Goal: Complete application form

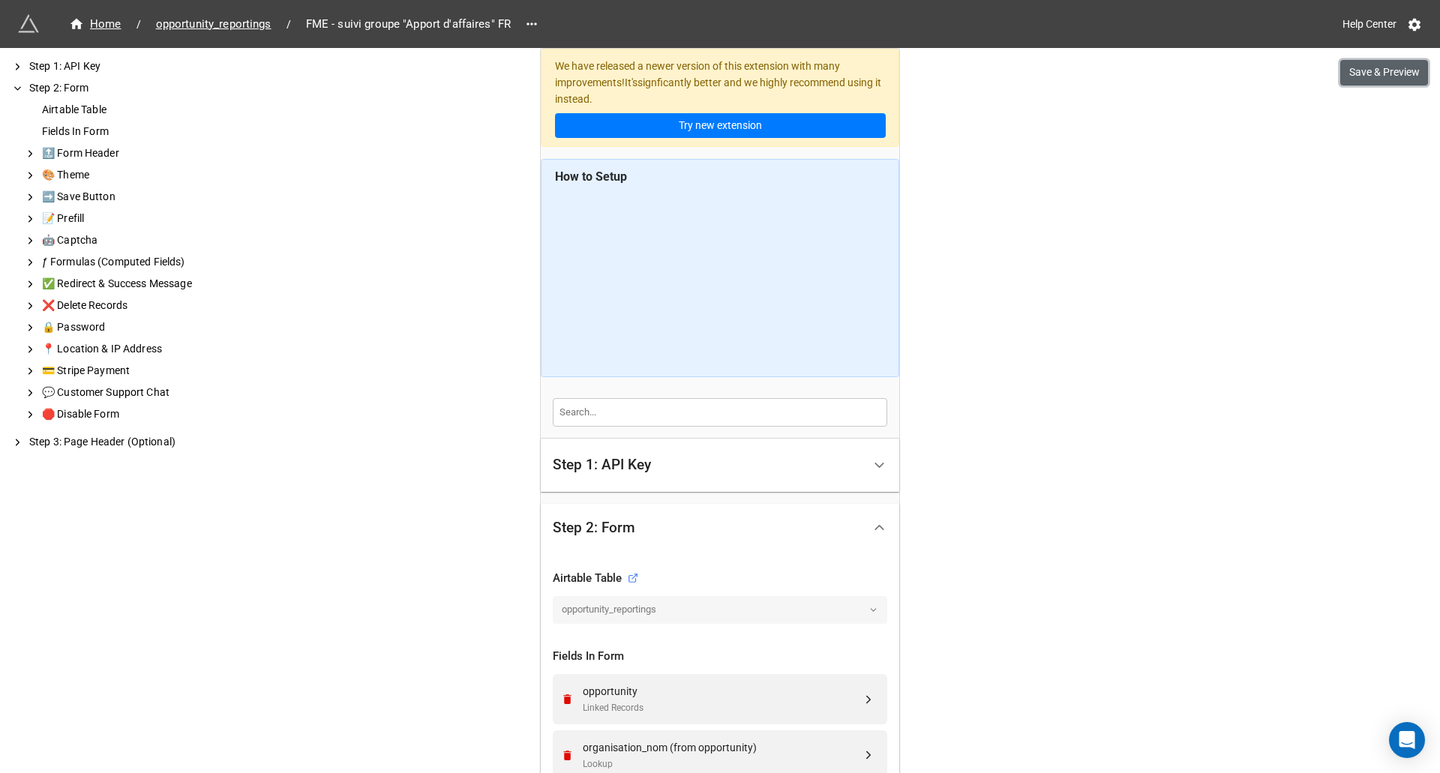
click at [1384, 77] on button "Save & Preview" at bounding box center [1384, 73] width 88 height 26
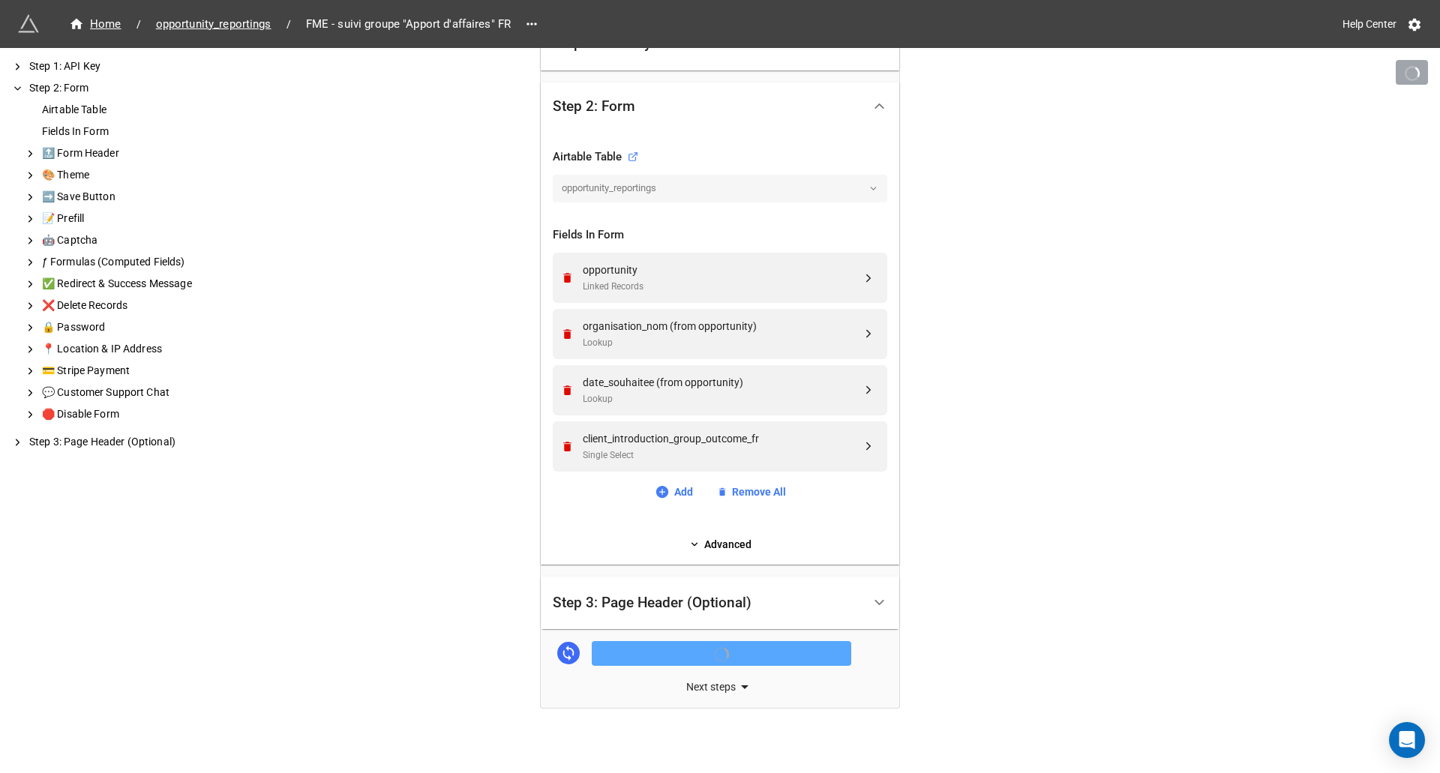
scroll to position [422, 0]
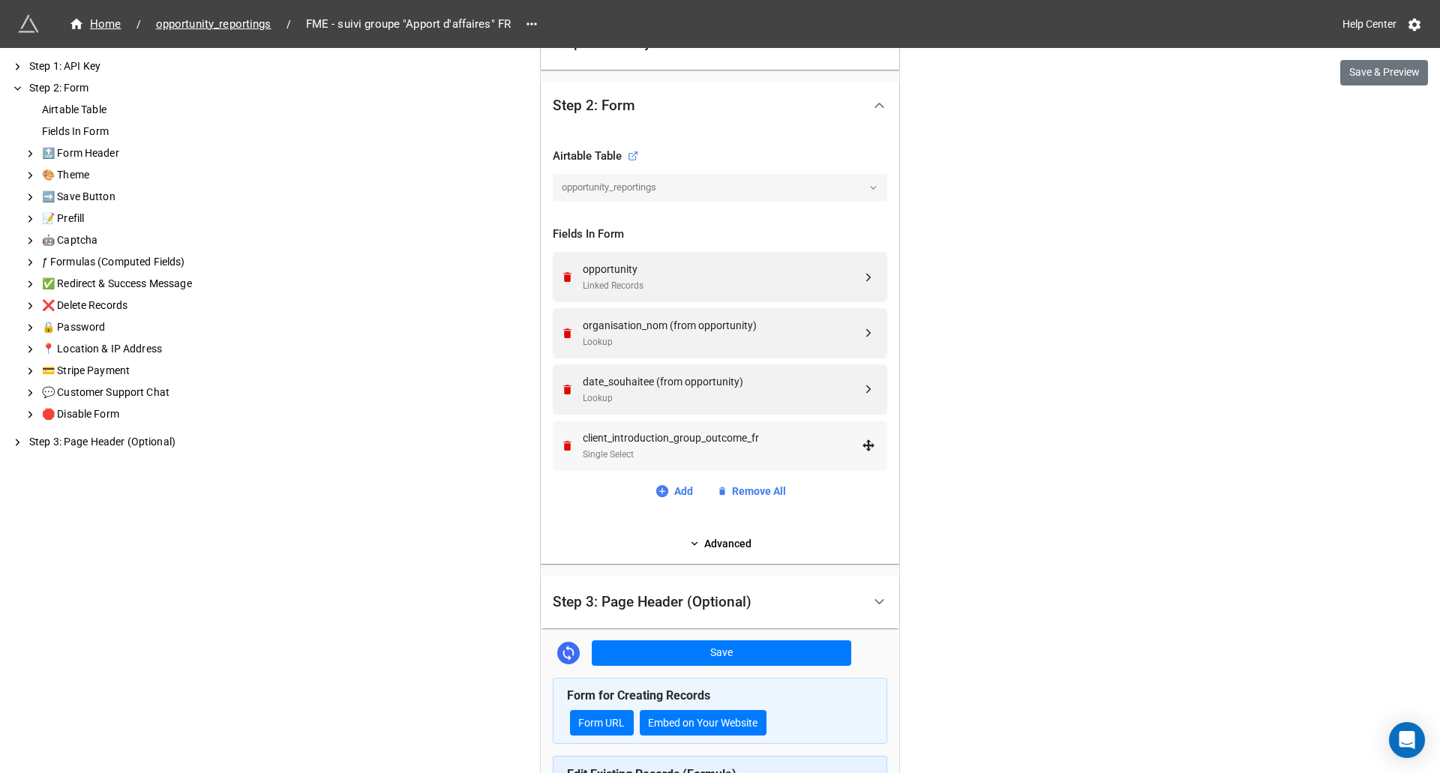
click at [773, 448] on div "Single Select" at bounding box center [722, 455] width 279 height 14
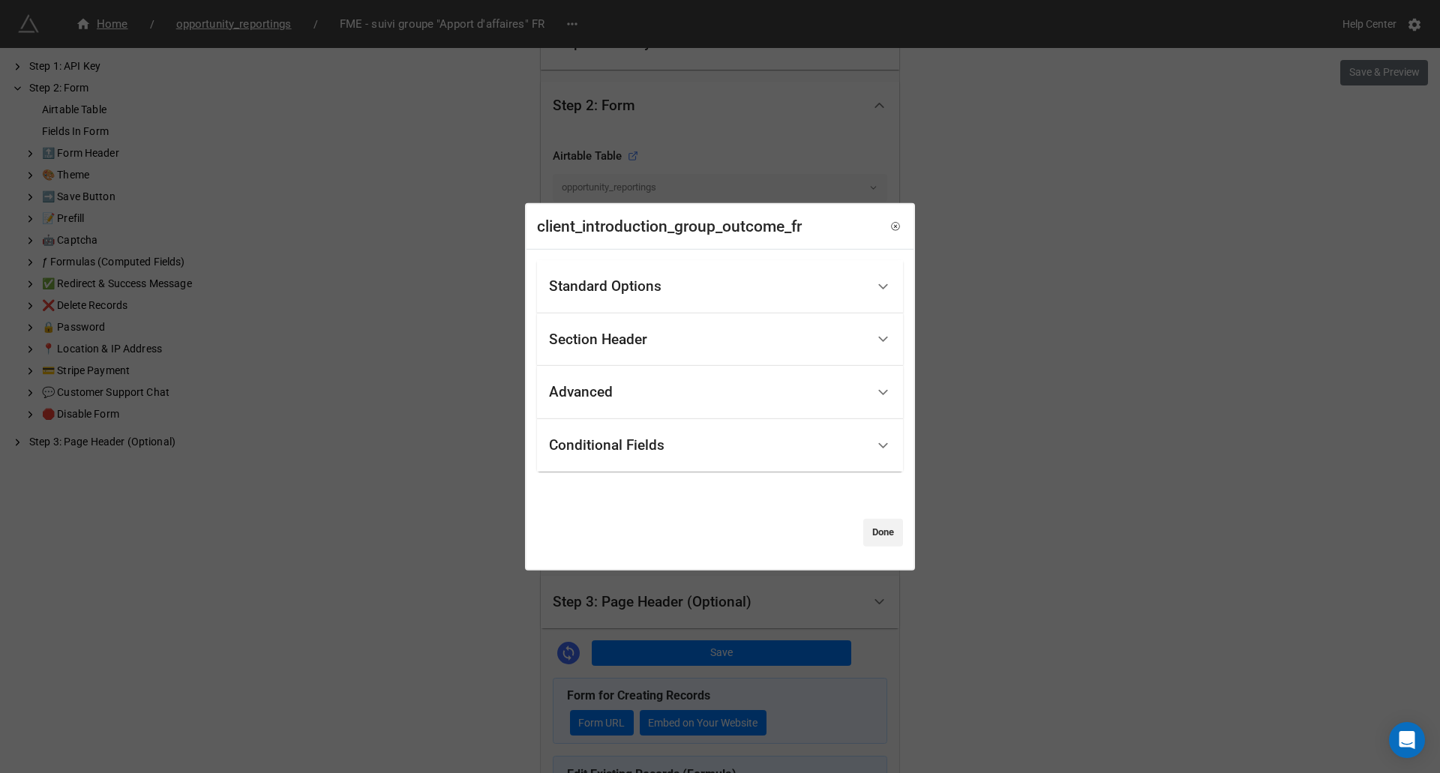
click at [682, 296] on div "Standard Options" at bounding box center [707, 286] width 317 height 35
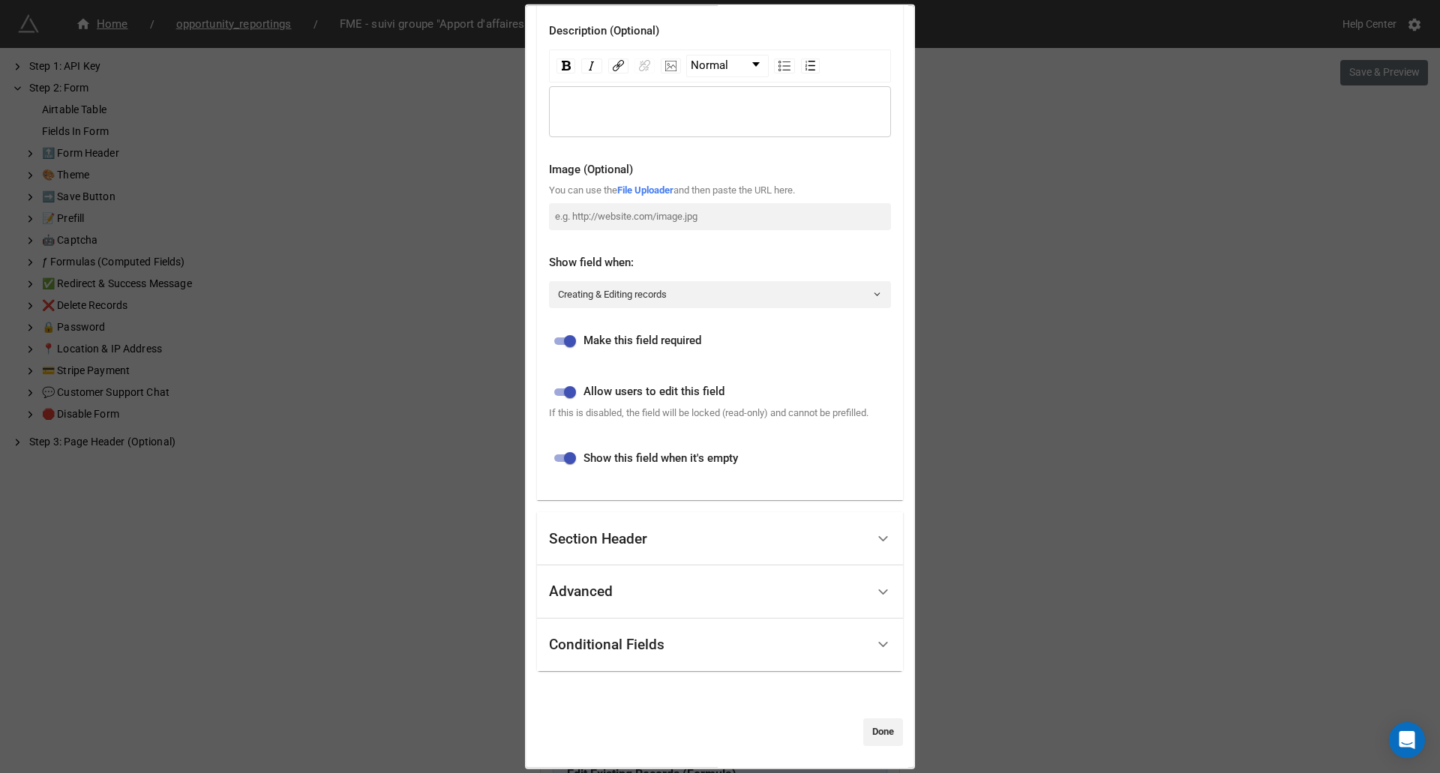
scroll to position [0, 0]
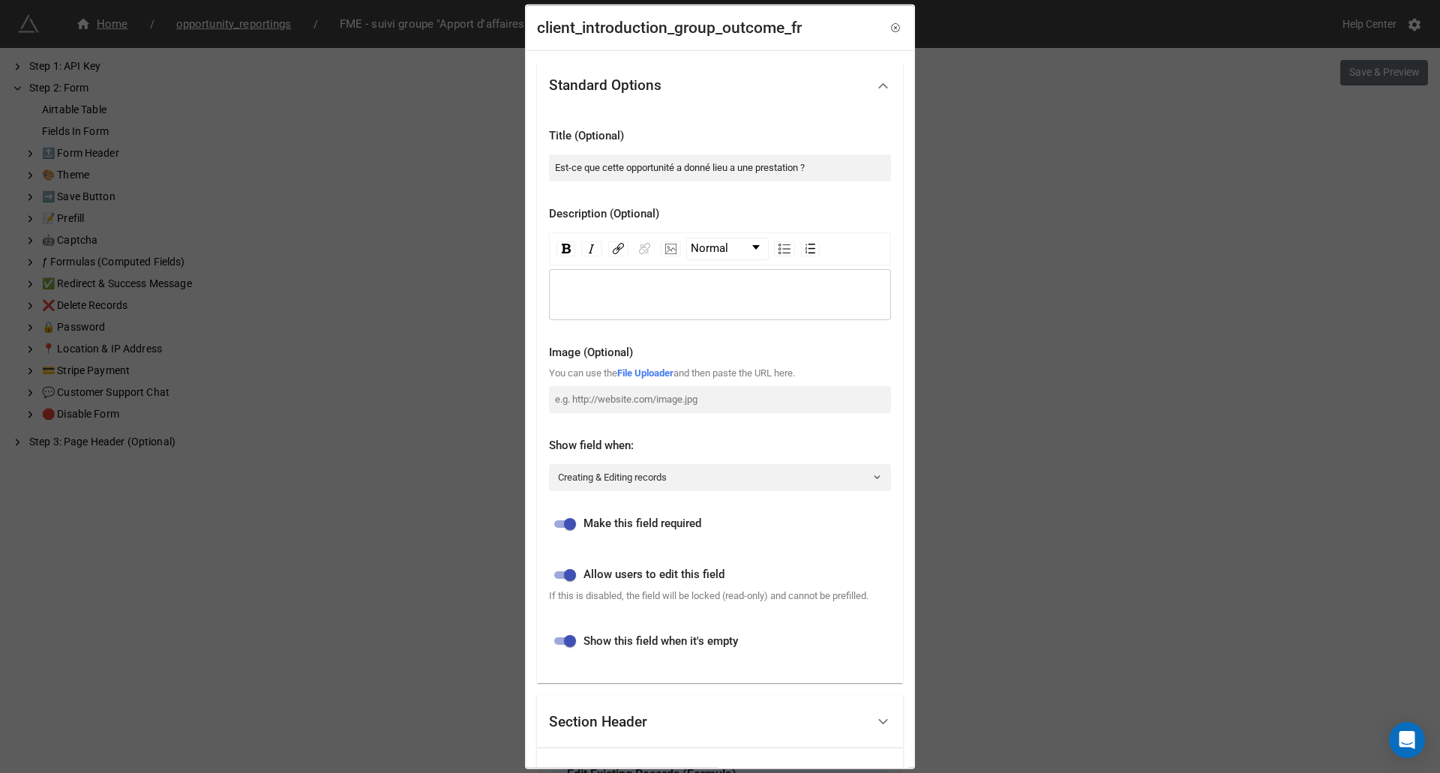
click at [1073, 342] on div "client_introduction_group_outcome_fr Standard Options Title (Optional) Est-ce q…" at bounding box center [720, 386] width 1440 height 773
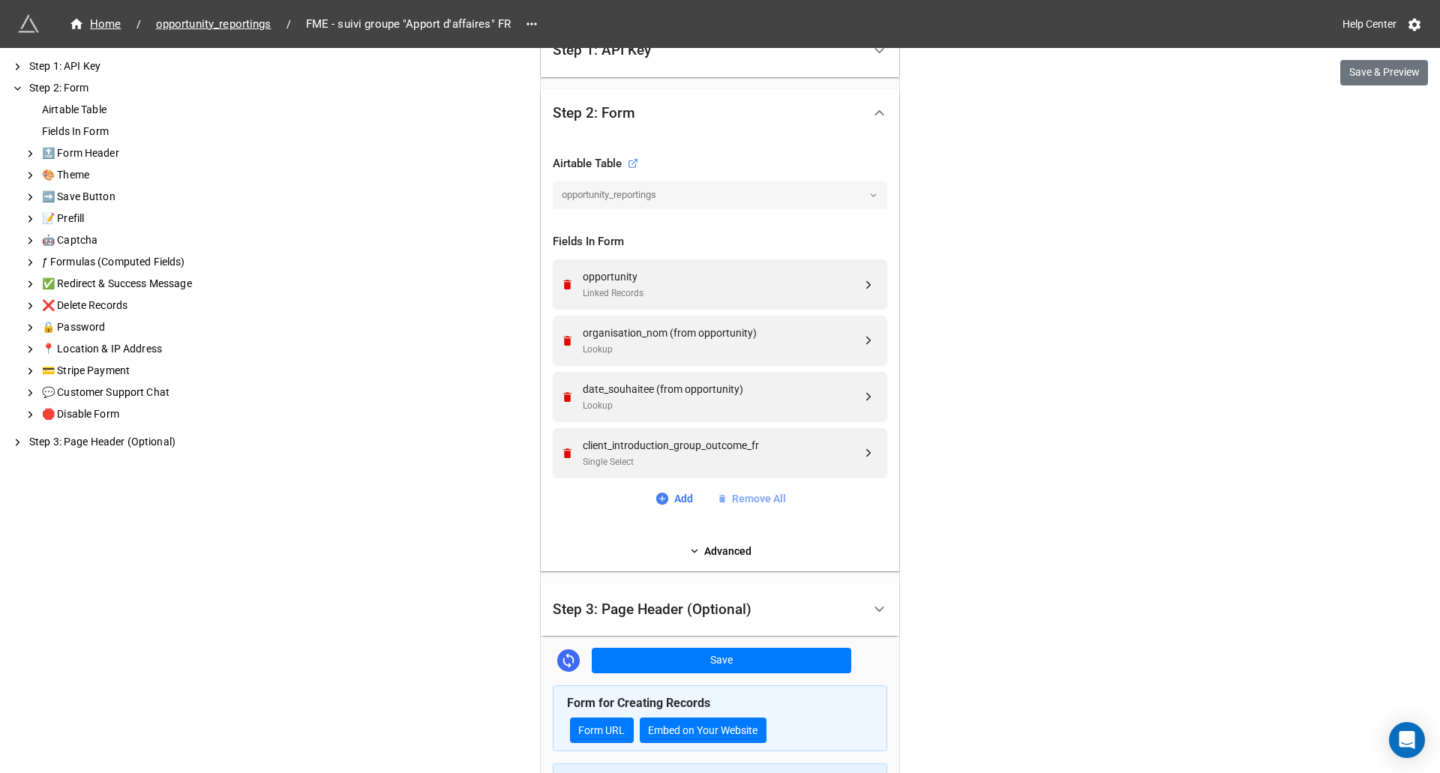
scroll to position [455, 0]
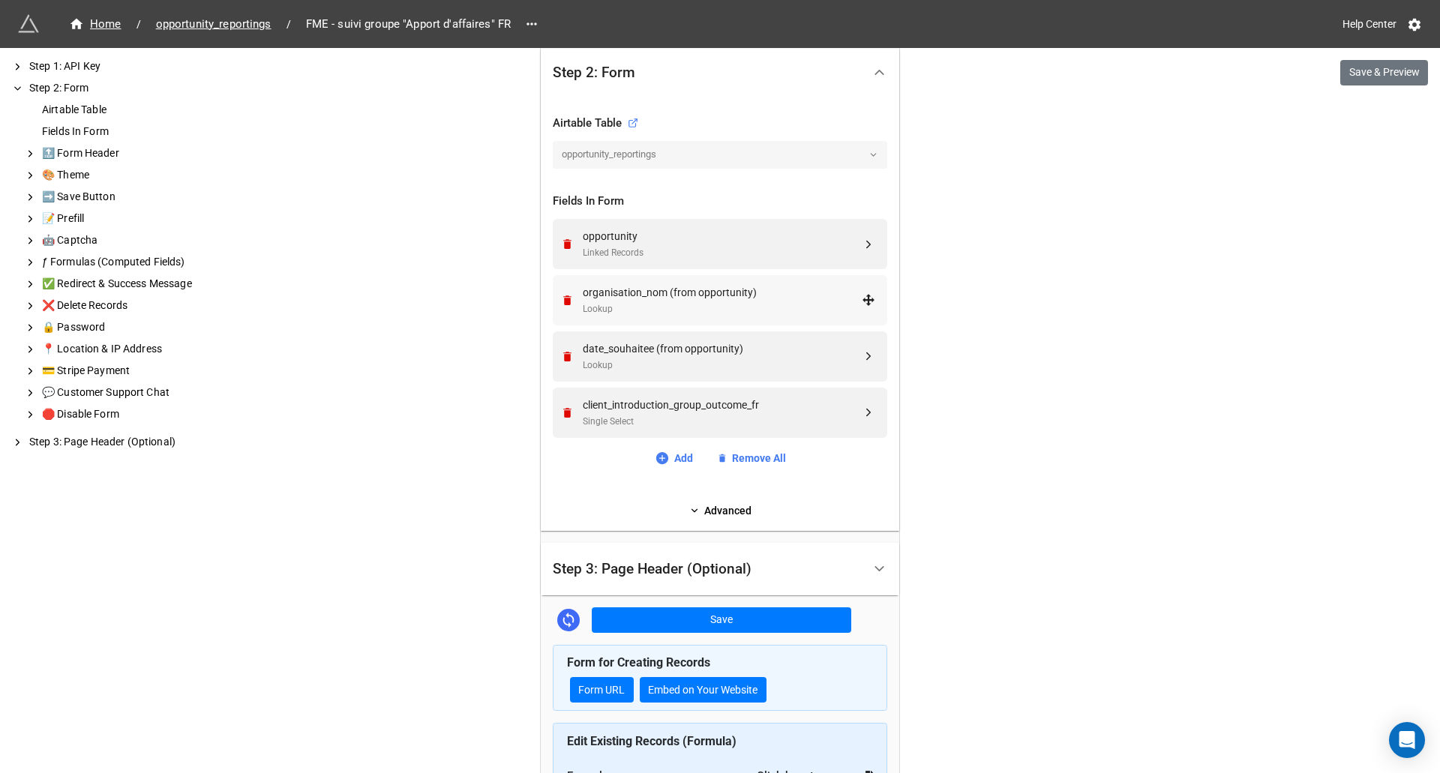
click at [719, 294] on div "organisation_nom (from opportunity)" at bounding box center [722, 292] width 279 height 17
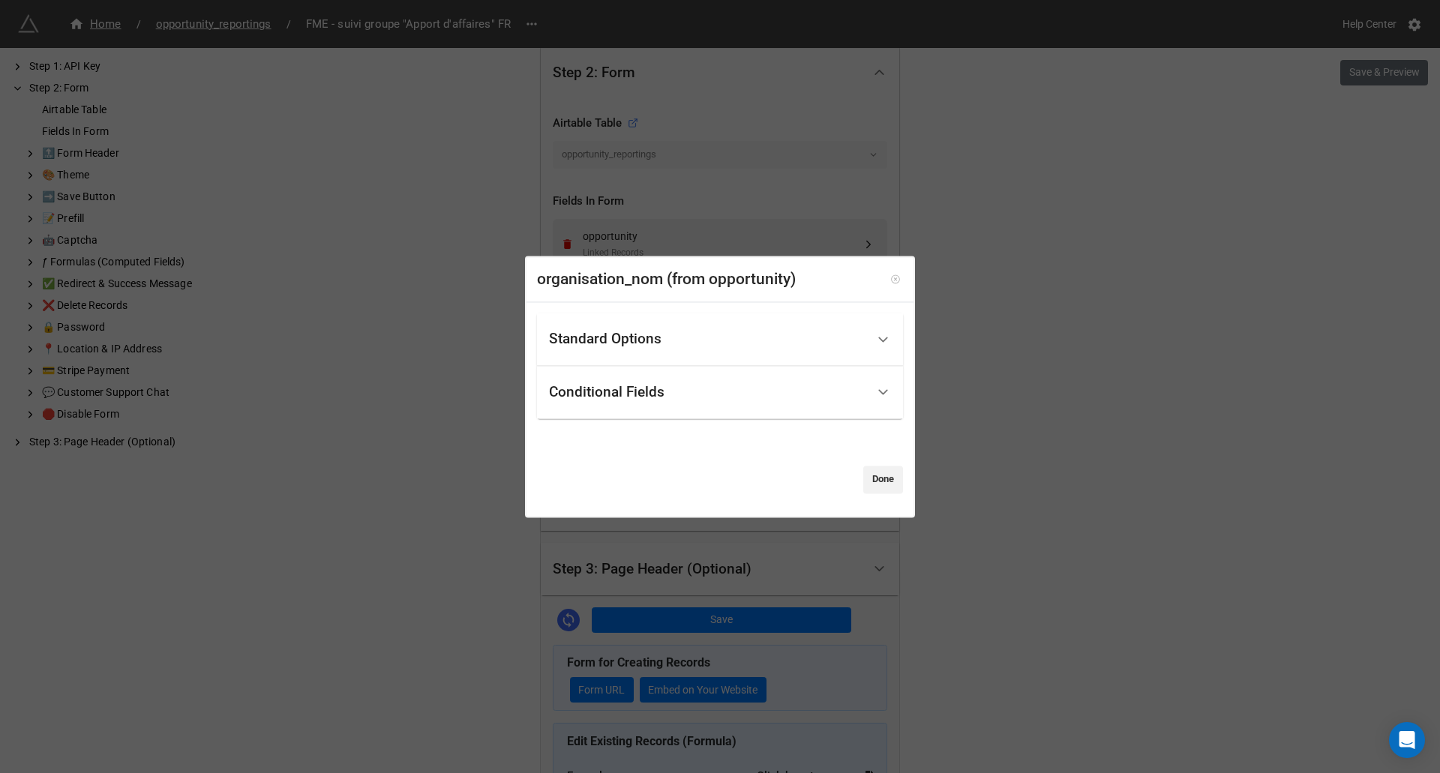
click at [890, 278] on icon at bounding box center [895, 280] width 11 height 11
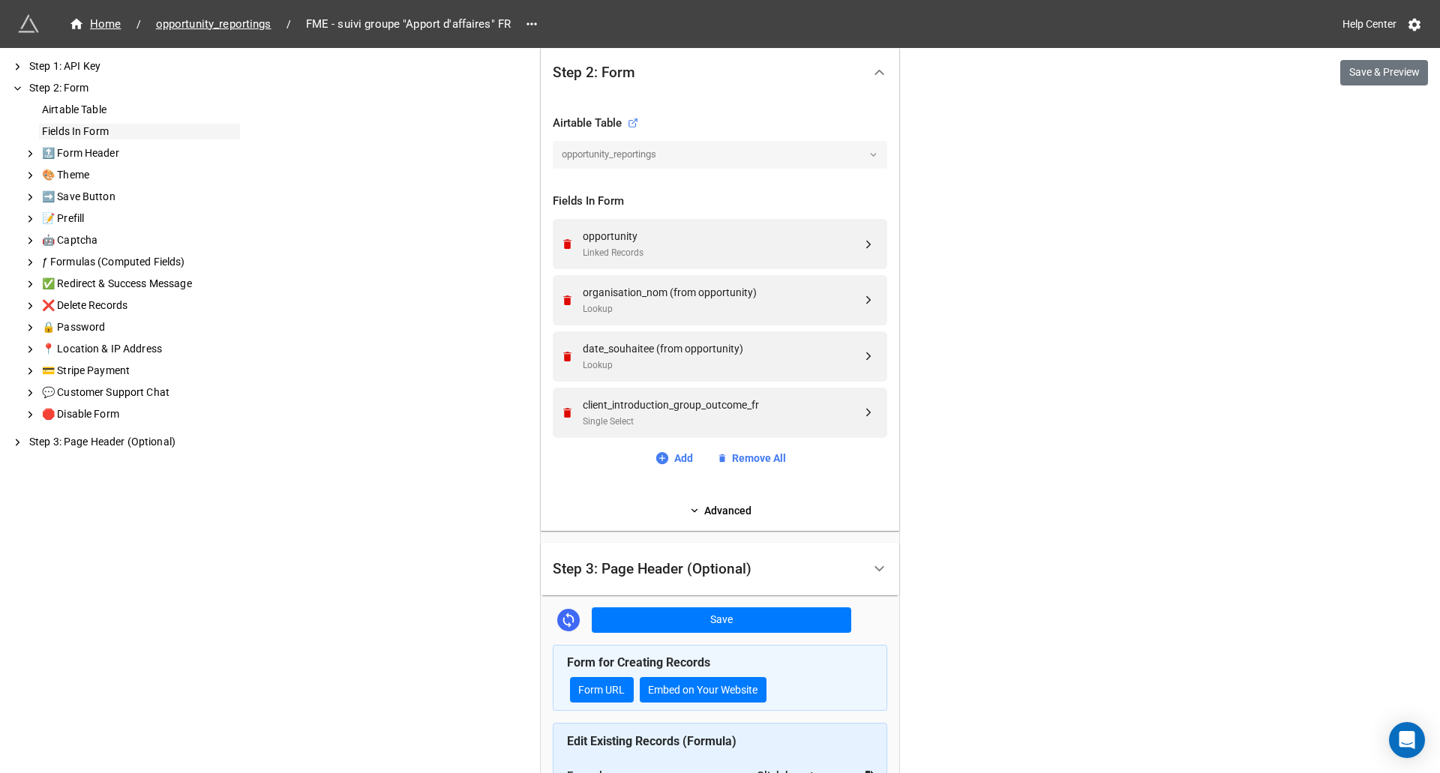
click at [80, 125] on div "Fields In Form" at bounding box center [139, 132] width 201 height 16
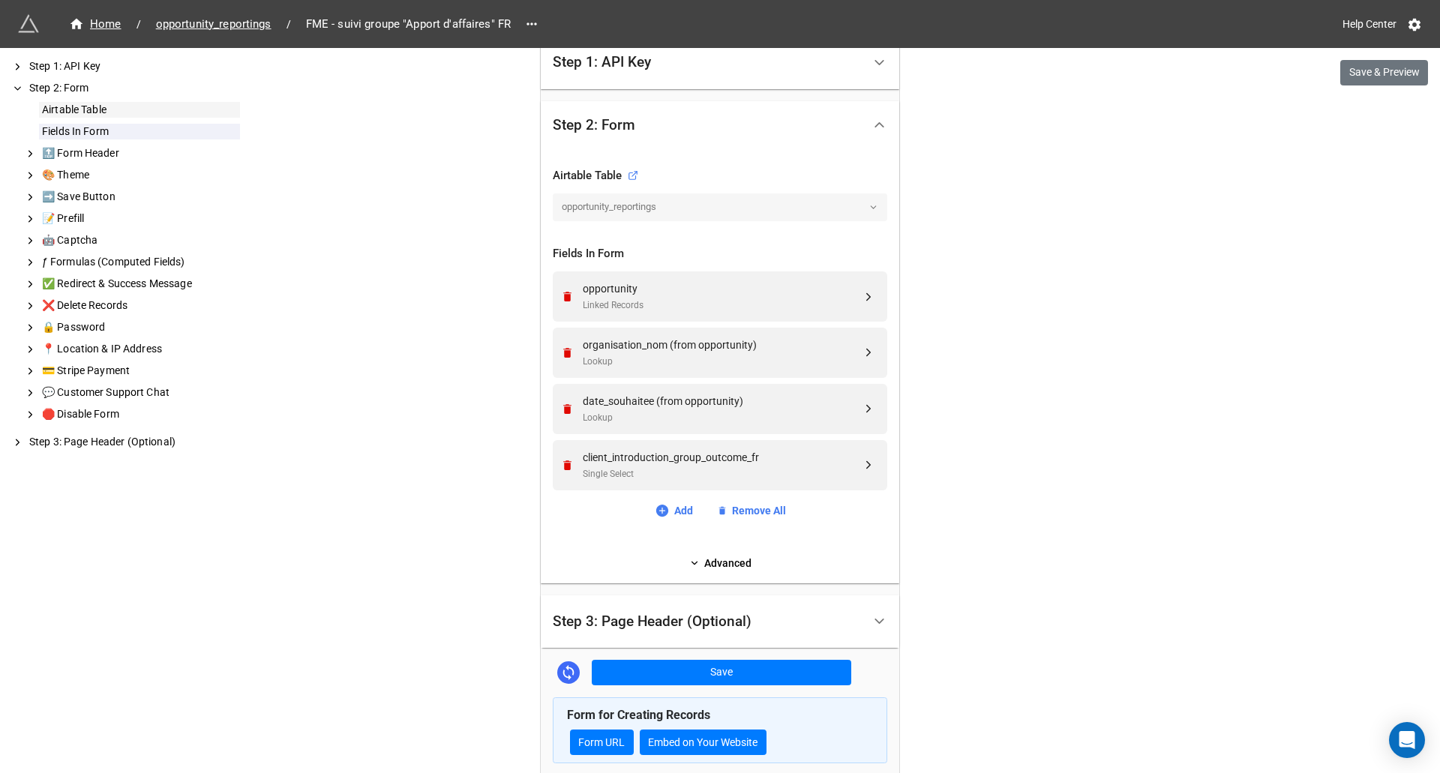
scroll to position [398, 0]
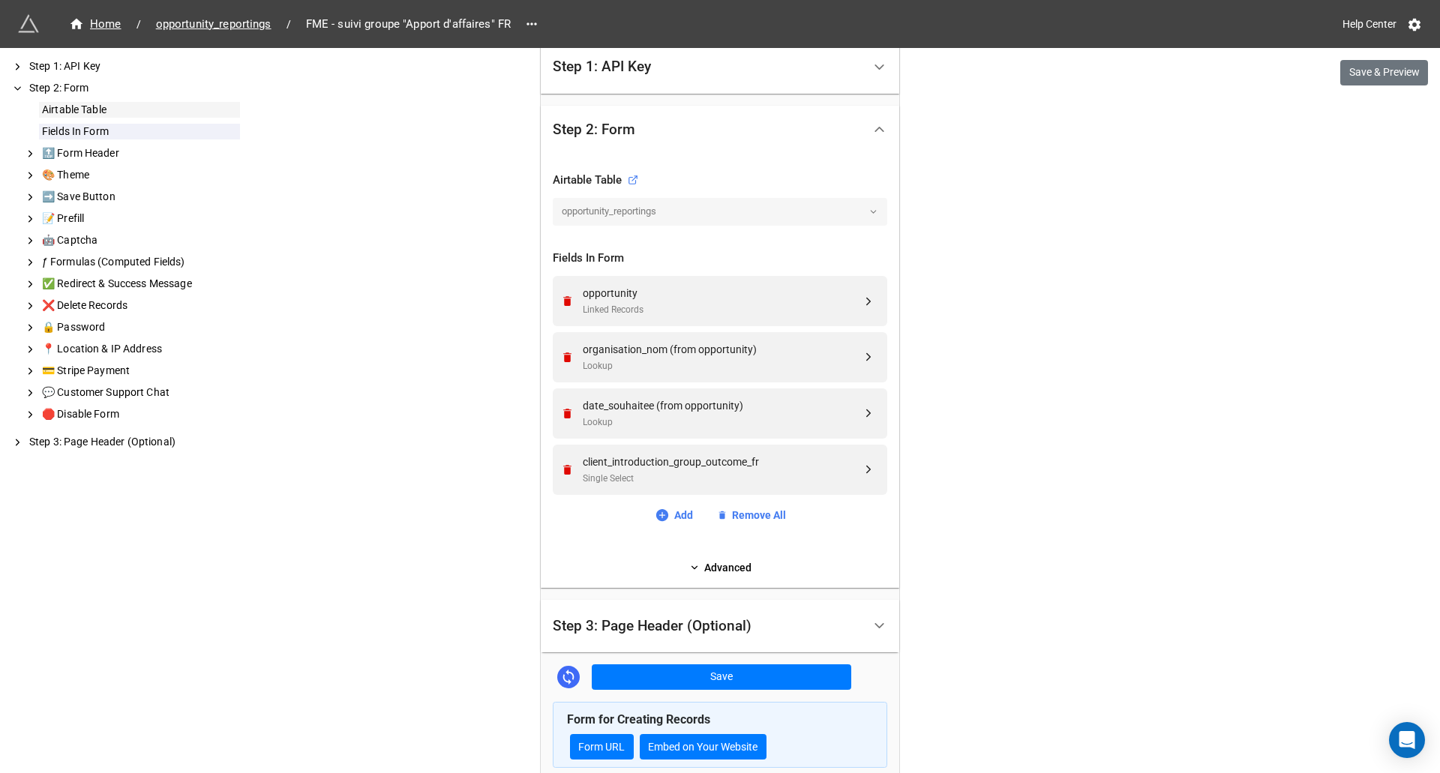
click at [84, 108] on div "Airtable Table" at bounding box center [139, 110] width 201 height 16
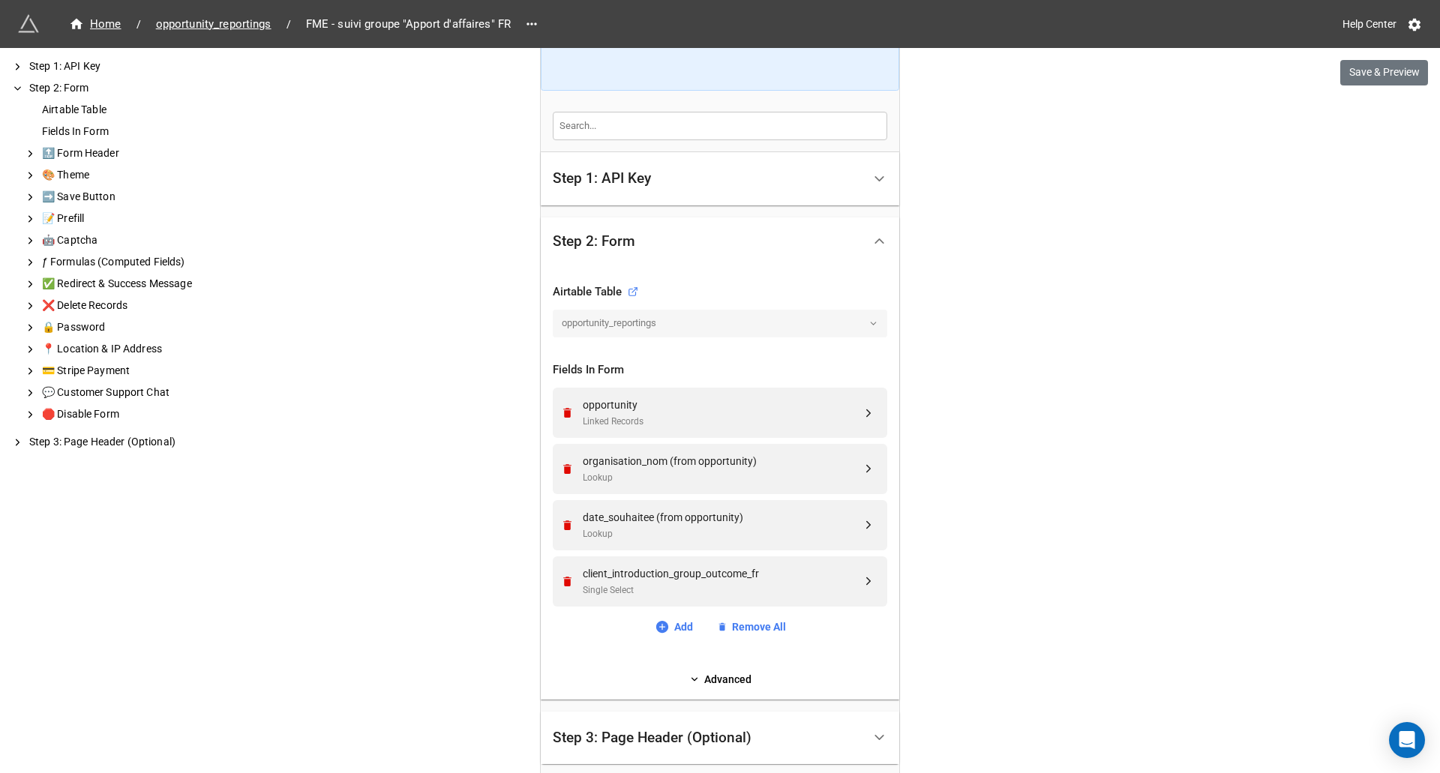
scroll to position [393, 0]
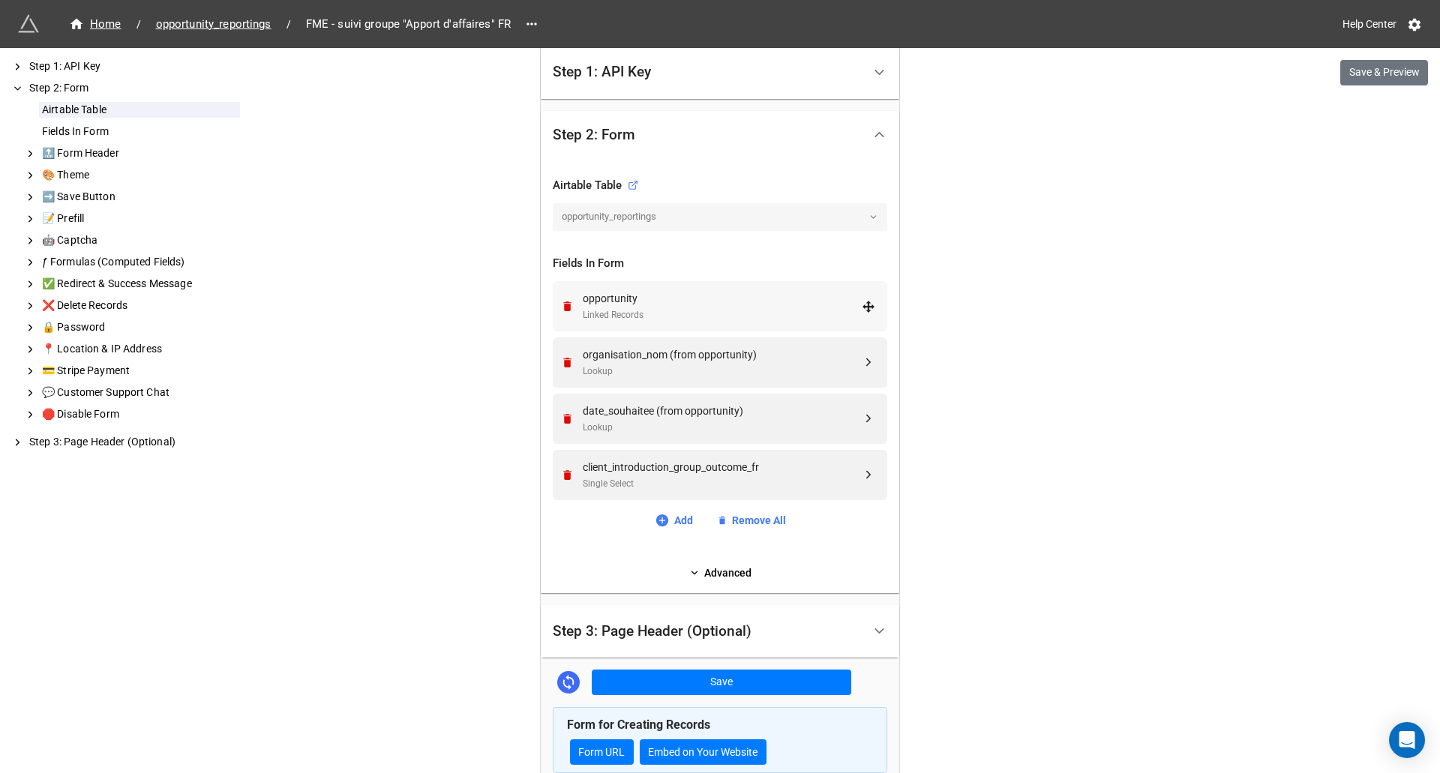
click at [749, 322] on div "Linked Records" at bounding box center [722, 315] width 279 height 14
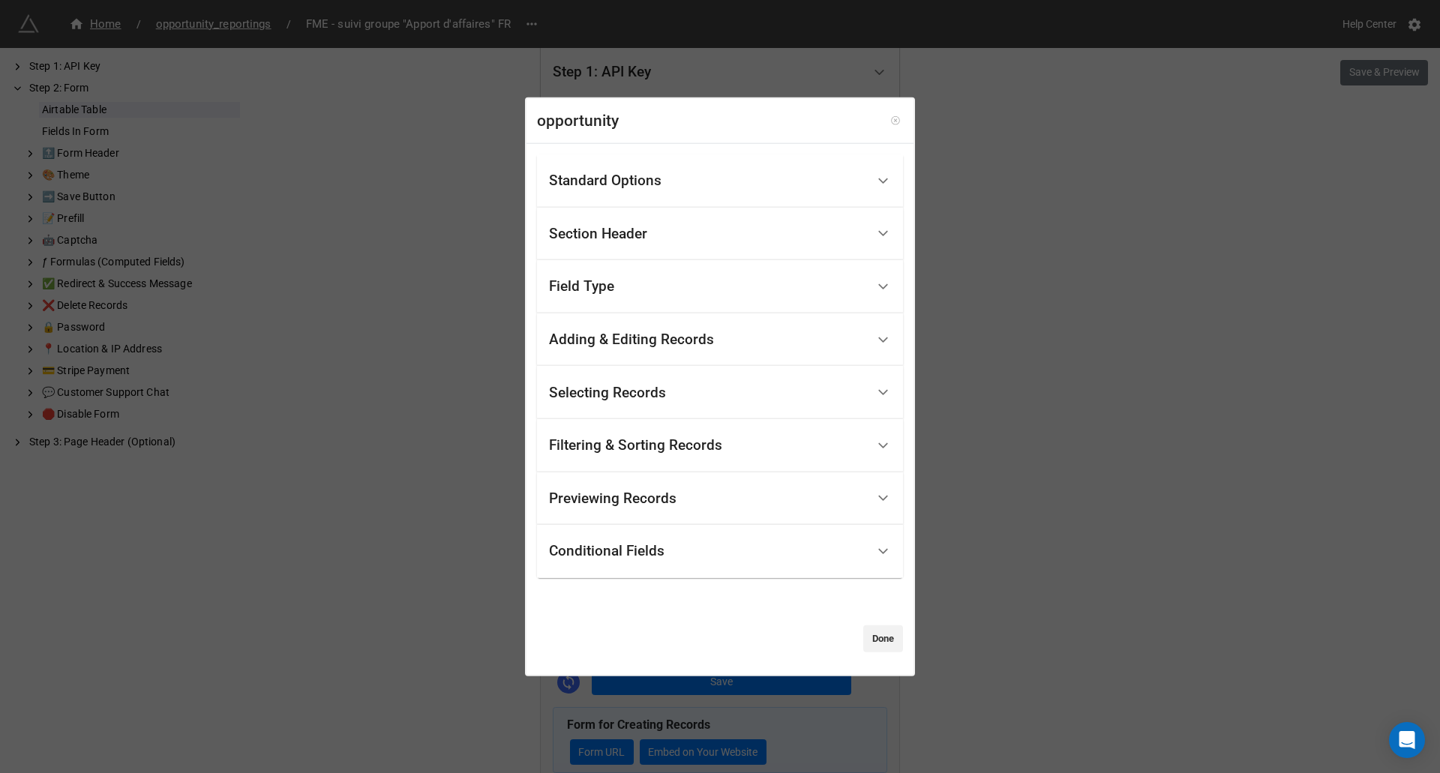
click at [893, 123] on link at bounding box center [895, 120] width 15 height 15
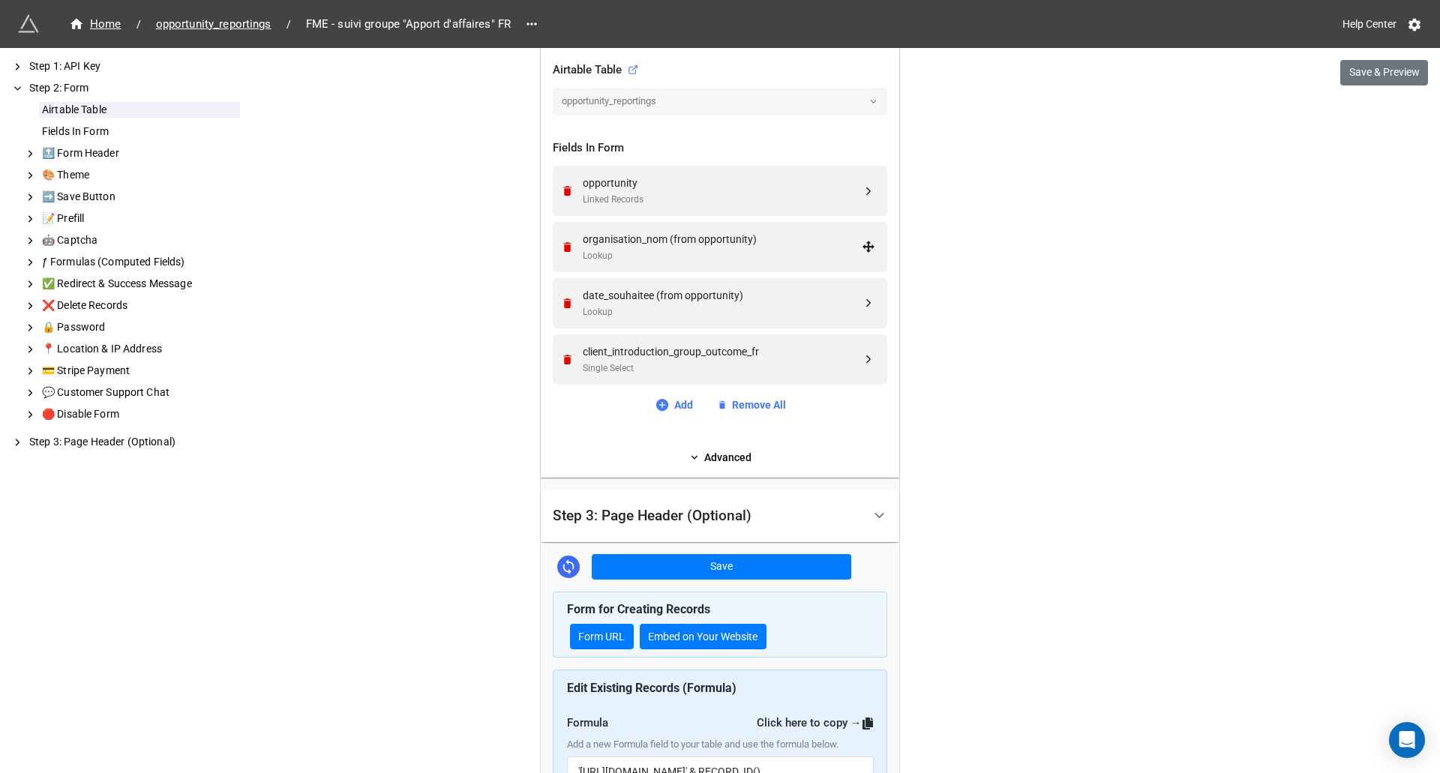
scroll to position [508, 0]
click at [726, 353] on div "client_introduction_group_outcome_fr" at bounding box center [722, 352] width 279 height 17
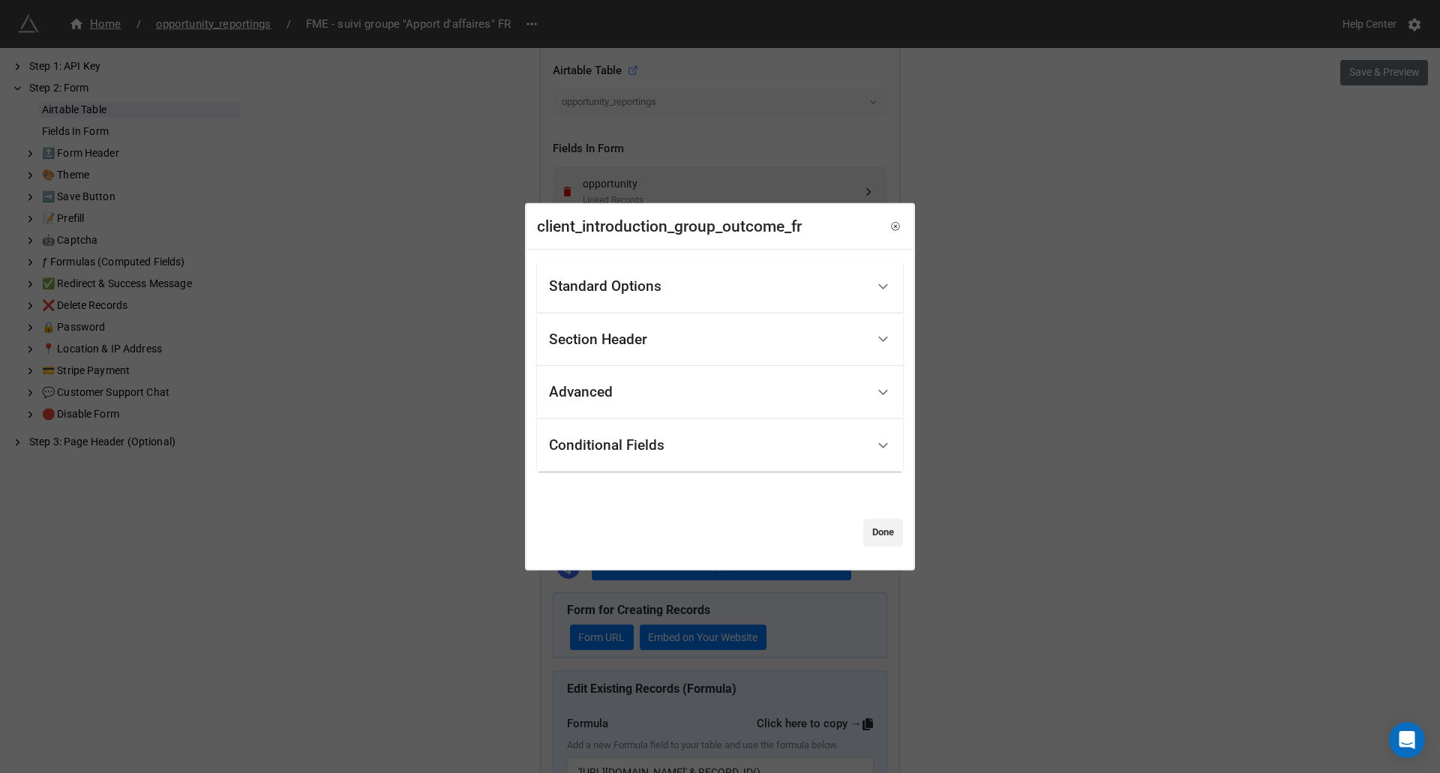
click at [669, 437] on div "Conditional Fields" at bounding box center [707, 445] width 317 height 35
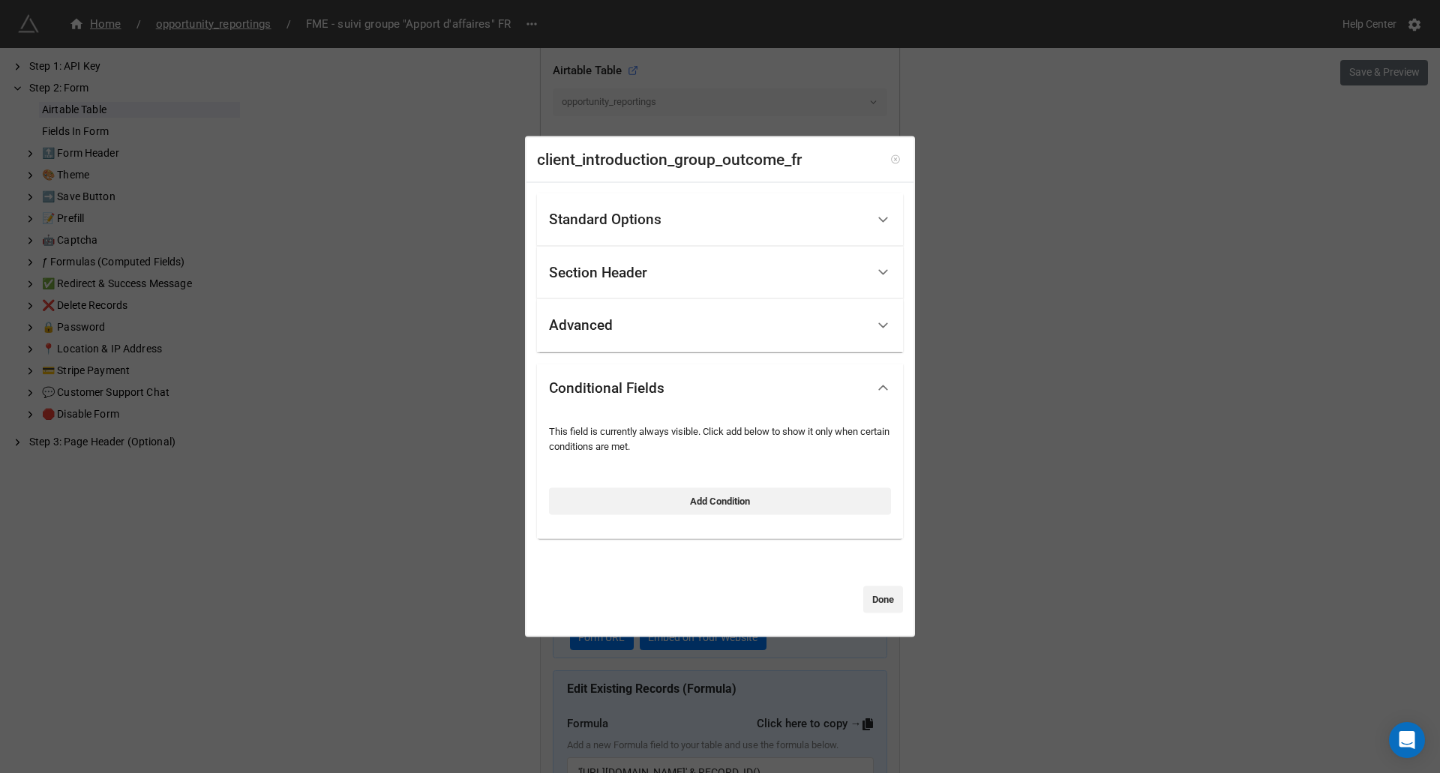
click at [890, 158] on icon at bounding box center [895, 160] width 11 height 11
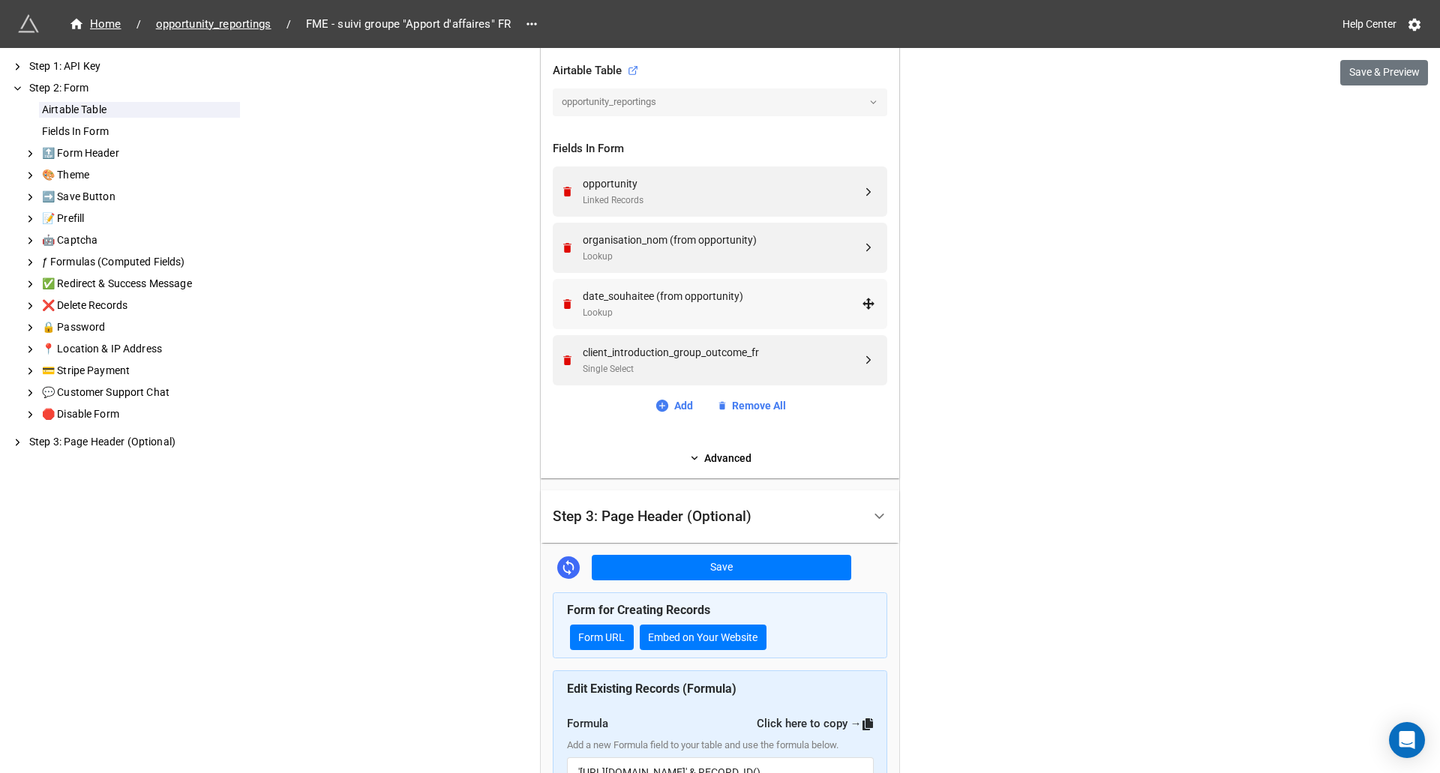
click at [761, 319] on div "Lookup" at bounding box center [722, 313] width 279 height 14
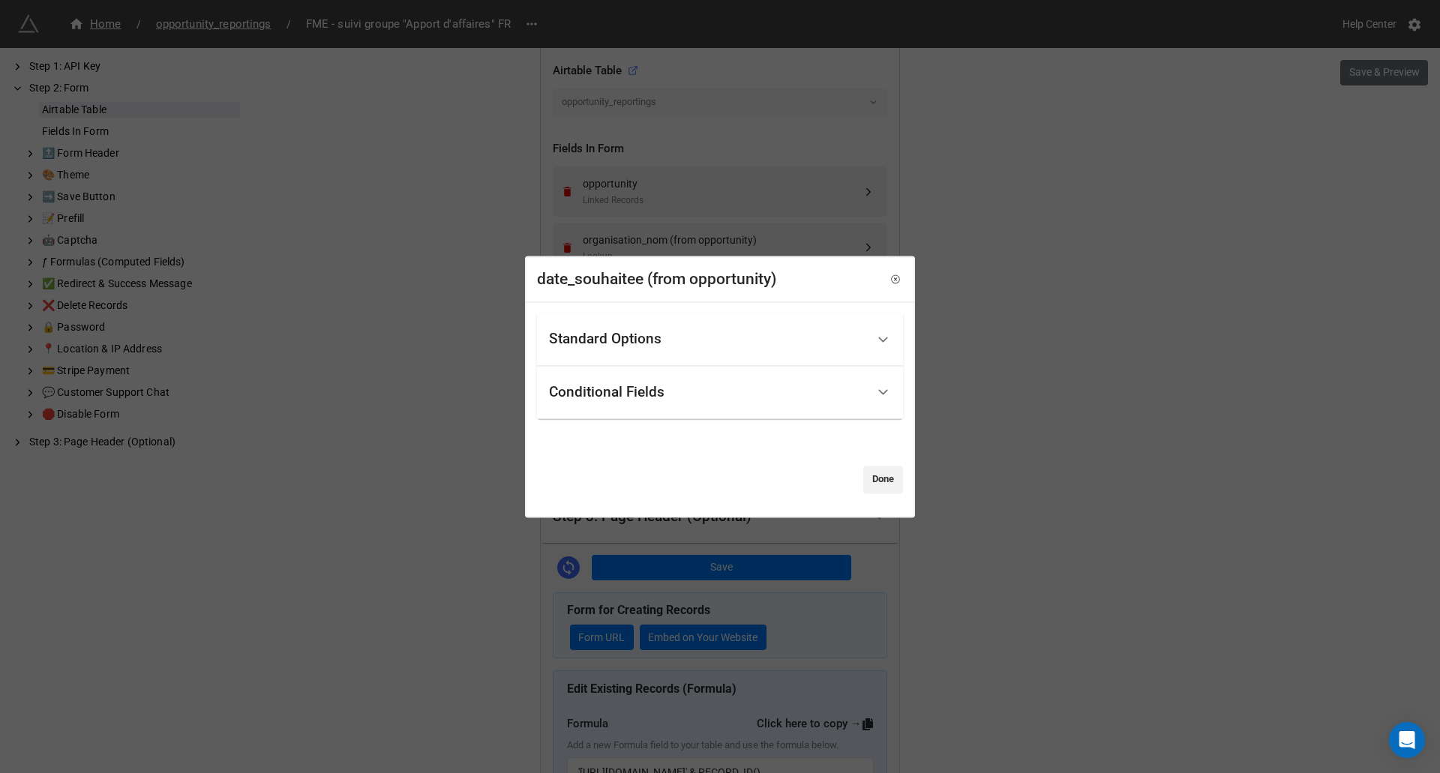
click at [701, 398] on div "Conditional Fields" at bounding box center [707, 392] width 317 height 35
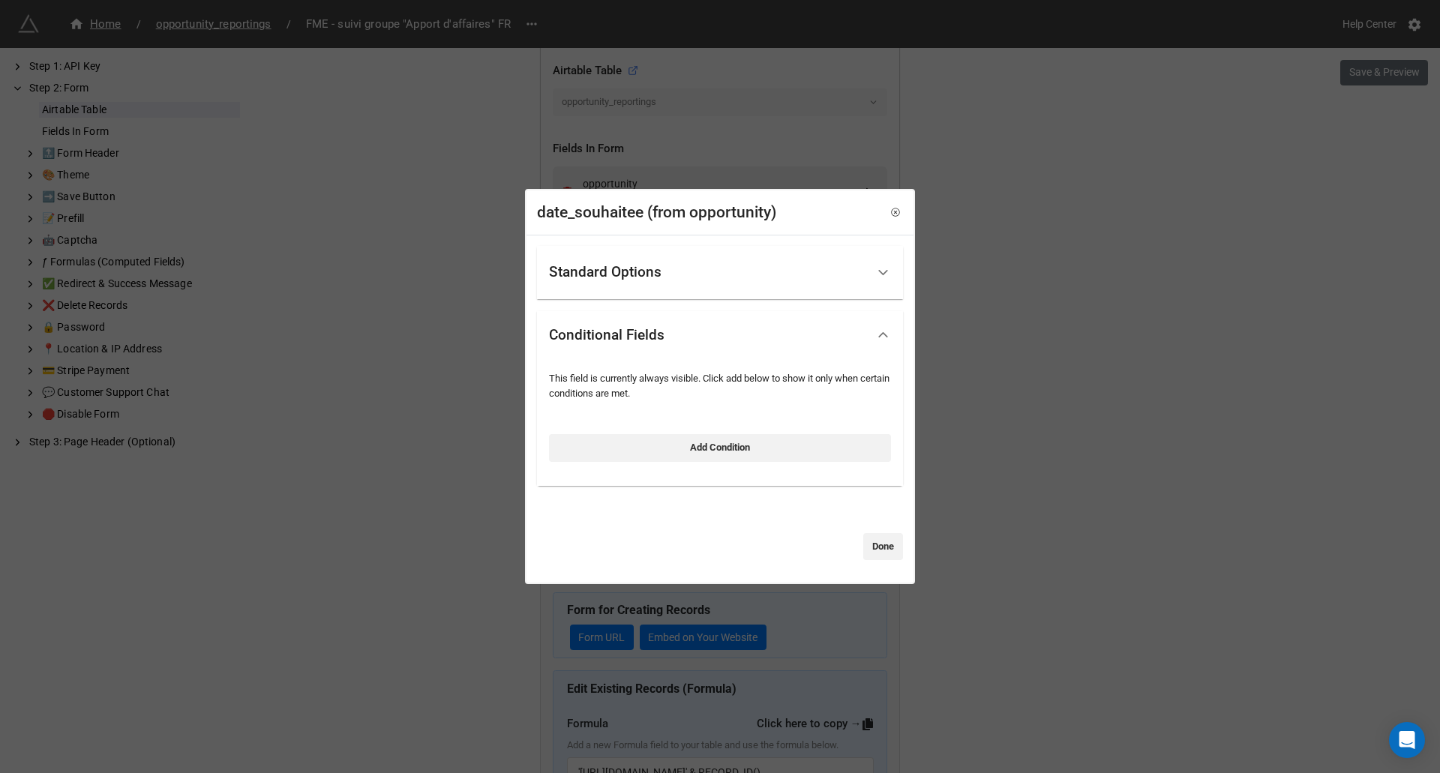
click at [665, 270] on div "Standard Options" at bounding box center [707, 272] width 317 height 35
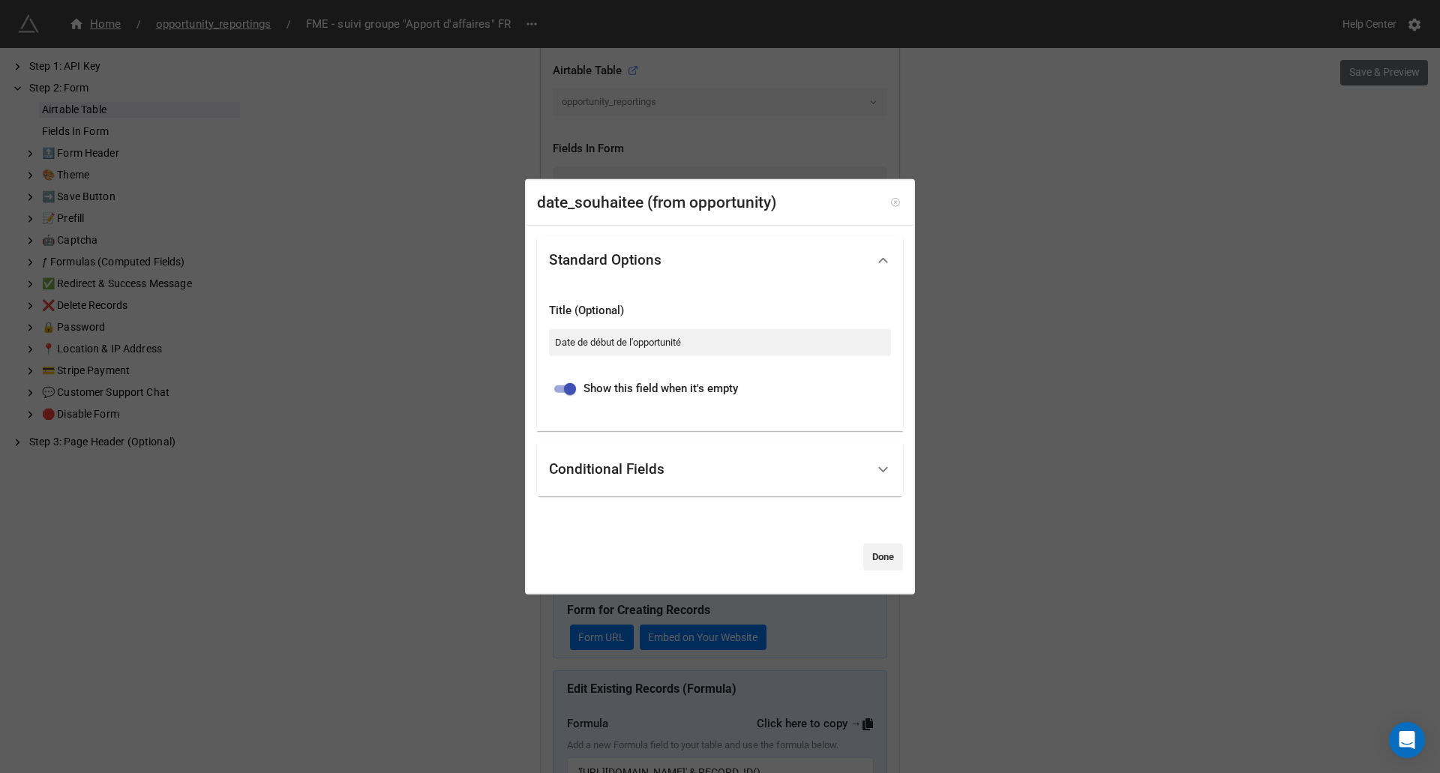
click at [894, 203] on icon at bounding box center [895, 202] width 3 height 3
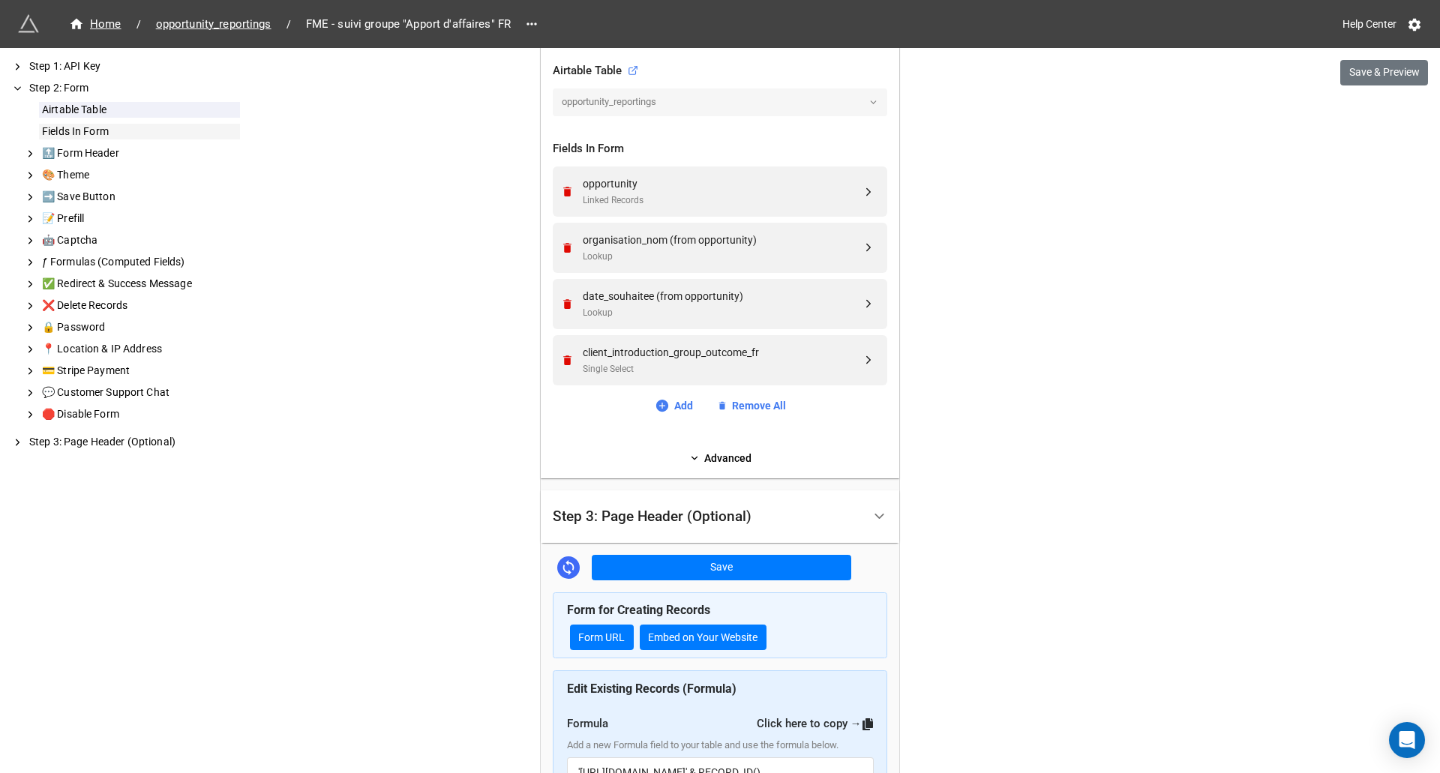
click at [95, 134] on div "Fields In Form" at bounding box center [139, 132] width 201 height 16
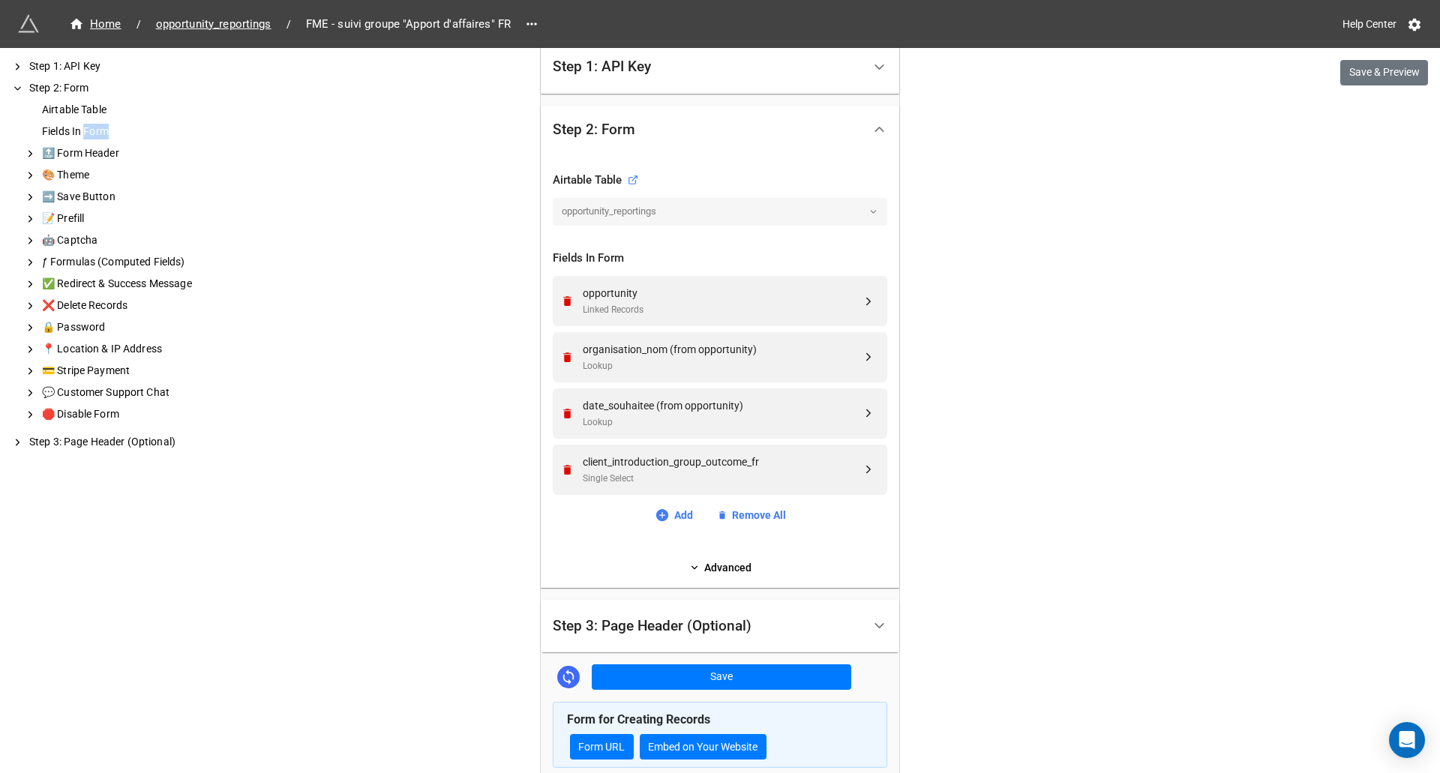
click at [197, 125] on div "Fields In Form" at bounding box center [139, 132] width 201 height 16
click at [74, 102] on div "Airtable Table" at bounding box center [139, 110] width 201 height 16
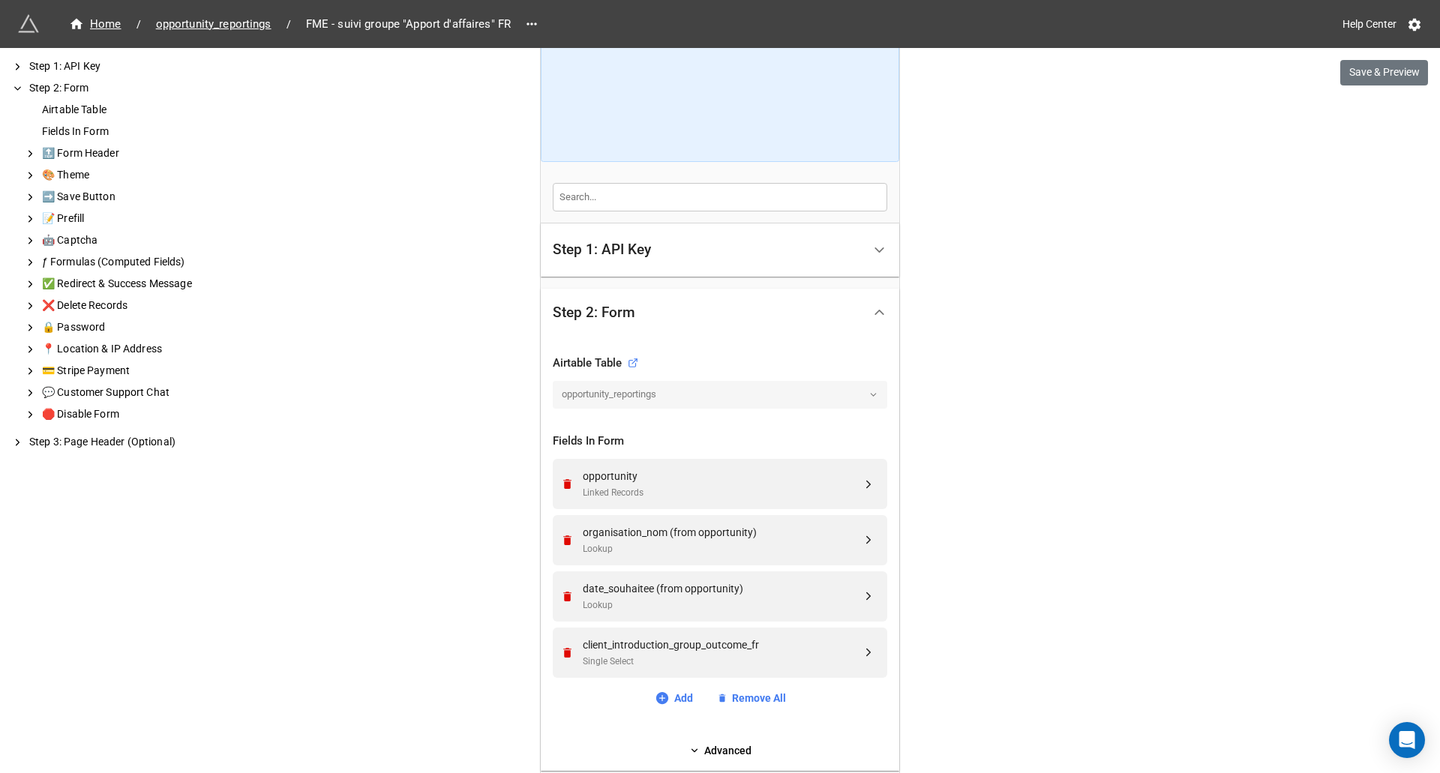
scroll to position [210, 0]
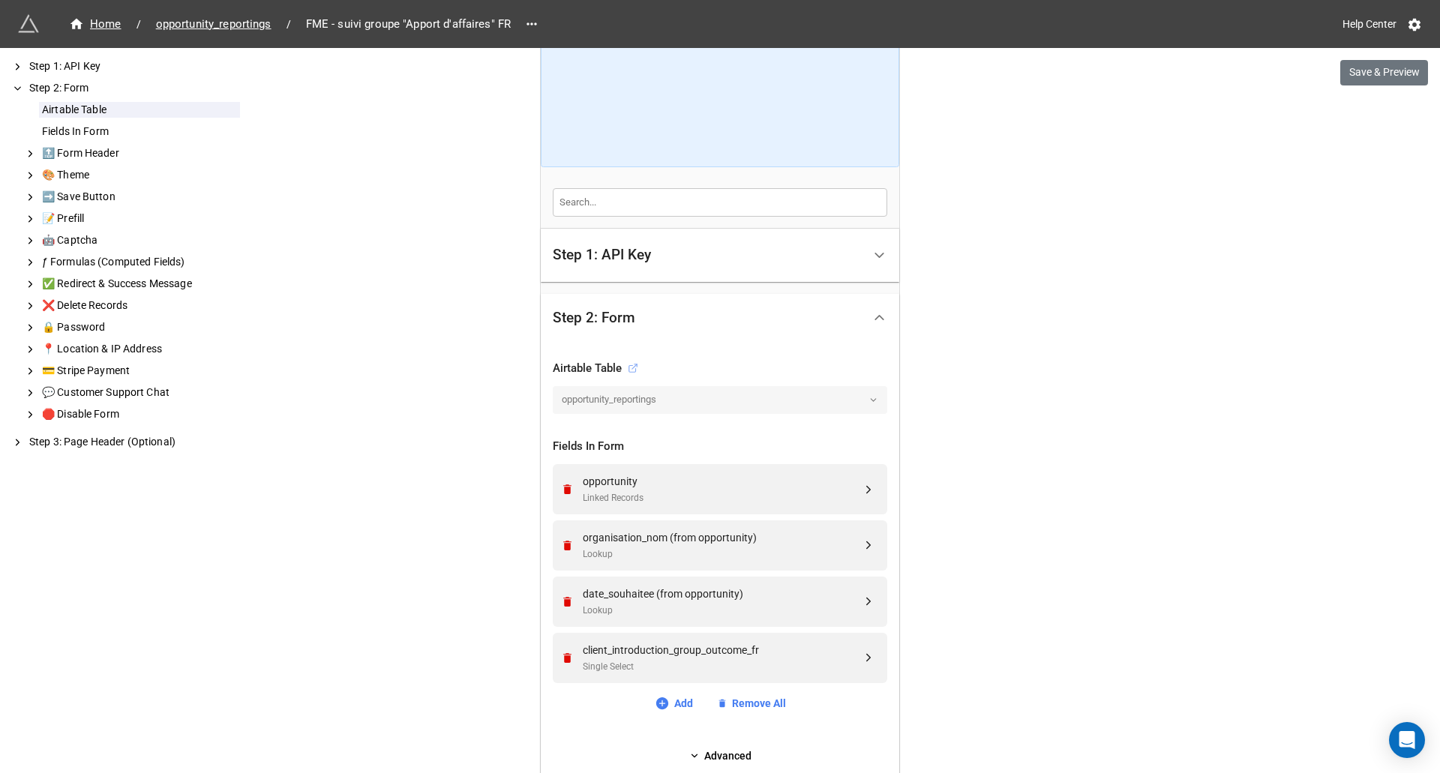
click at [631, 367] on icon at bounding box center [633, 368] width 11 height 11
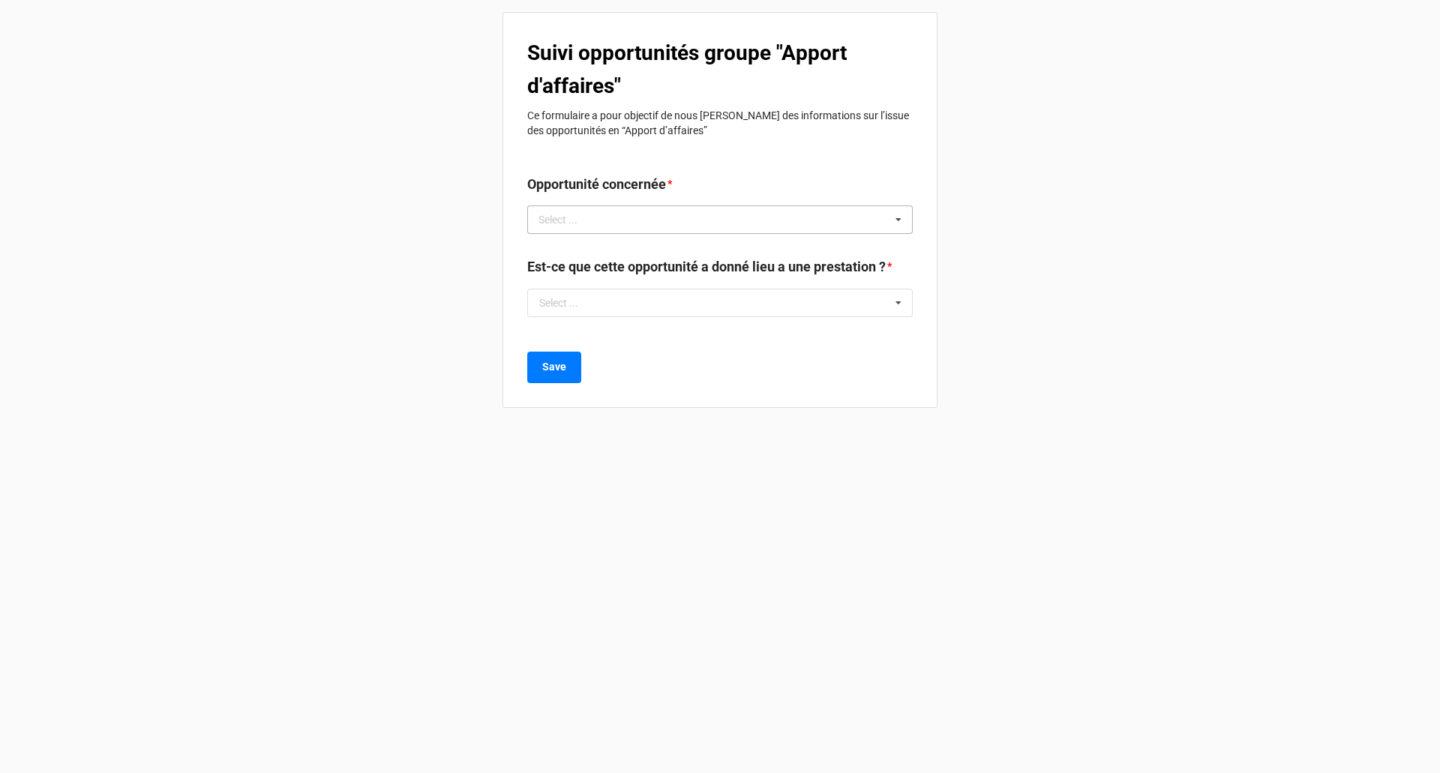
click at [729, 219] on div "Select ... No results found." at bounding box center [720, 220] width 386 height 29
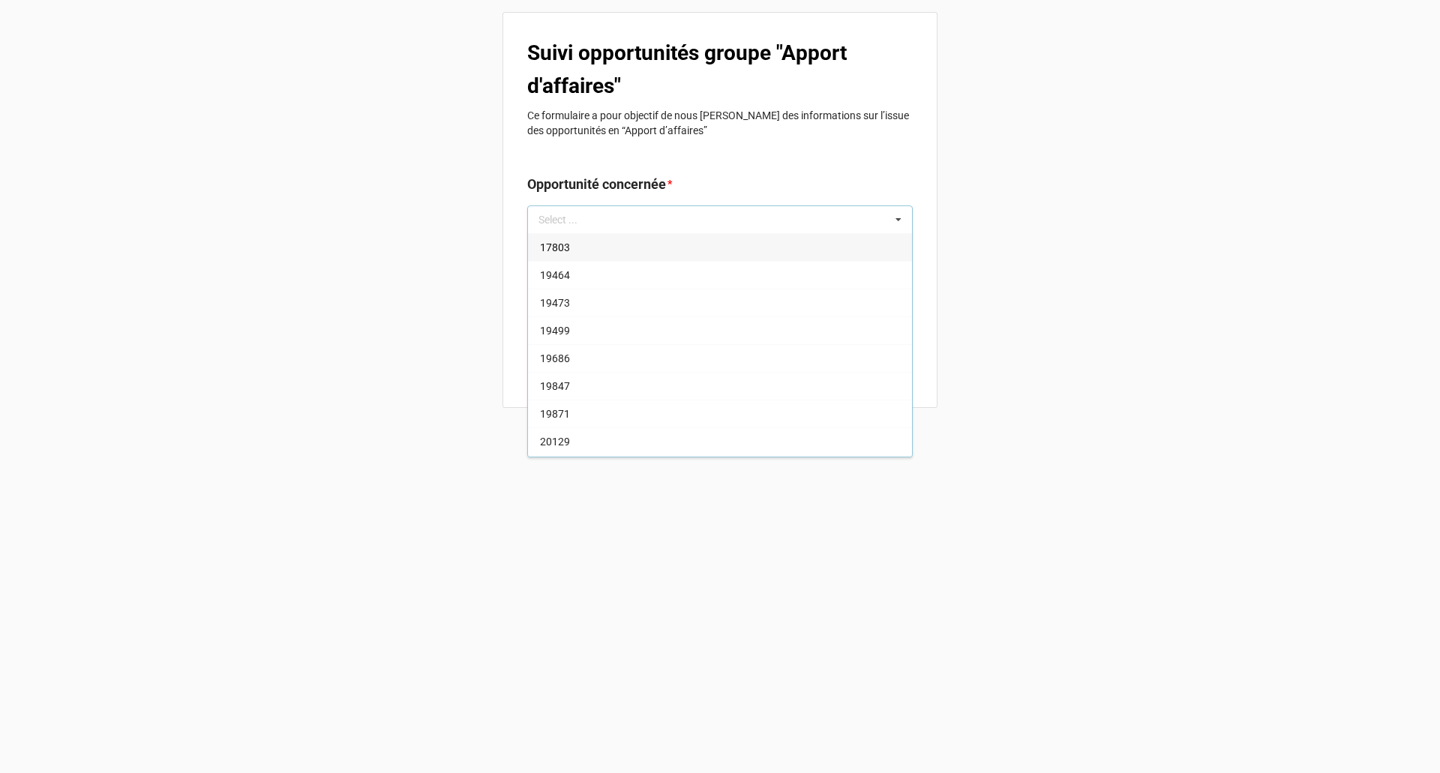
click at [821, 137] on p "Ce formulaire a pour objectif de nous [PERSON_NAME] des informations sur l’issu…" at bounding box center [720, 123] width 386 height 30
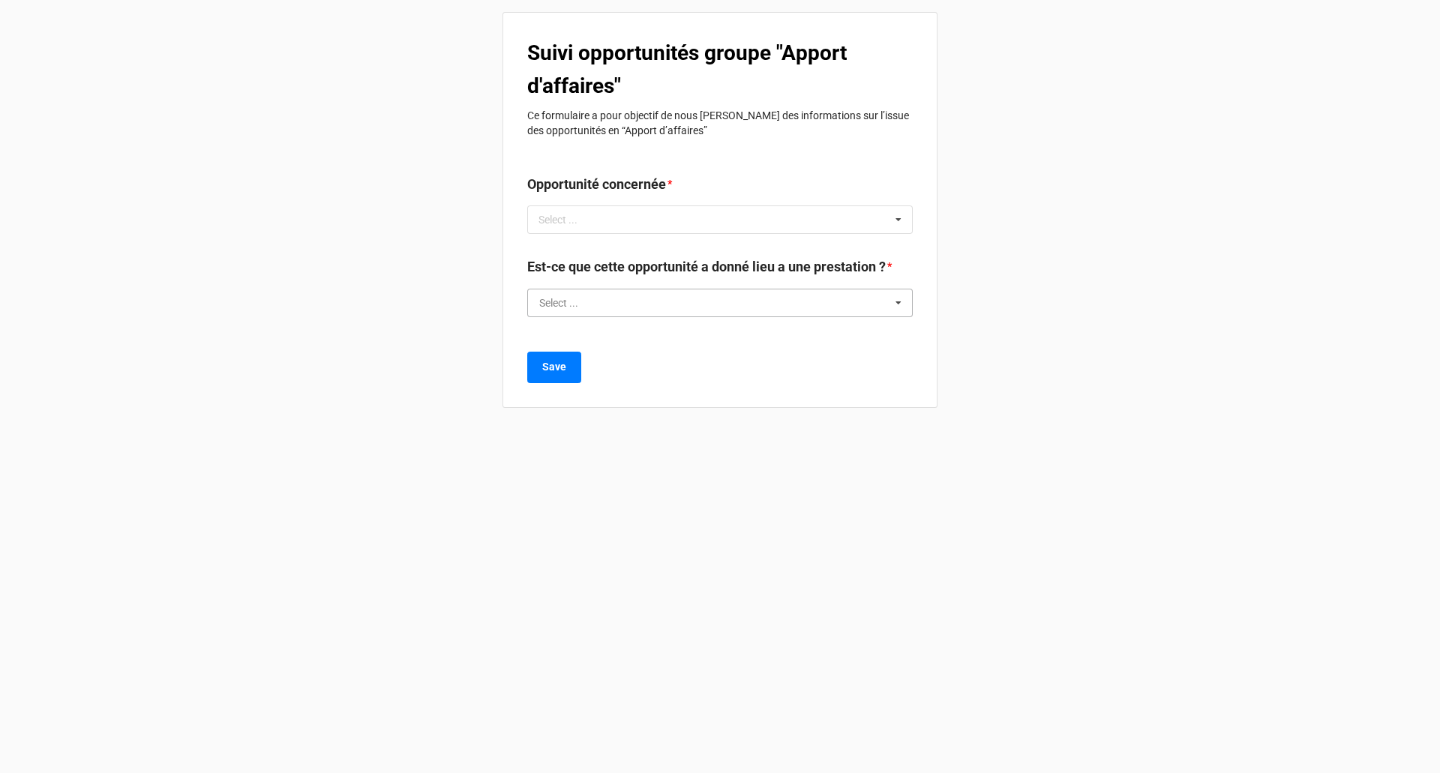
click at [659, 308] on input "text" at bounding box center [721, 303] width 384 height 27
click at [774, 128] on p "Ce formulaire a pour objectif de nous [PERSON_NAME] des informations sur l’issu…" at bounding box center [720, 123] width 386 height 30
click at [707, 293] on input "text" at bounding box center [721, 303] width 384 height 27
click at [578, 333] on div "Oui" at bounding box center [720, 331] width 384 height 28
click at [740, 208] on div "Select ... 17803 19464 19473 19499 19686 19847 19871 20129 20308 20316 20317 20…" at bounding box center [720, 220] width 386 height 29
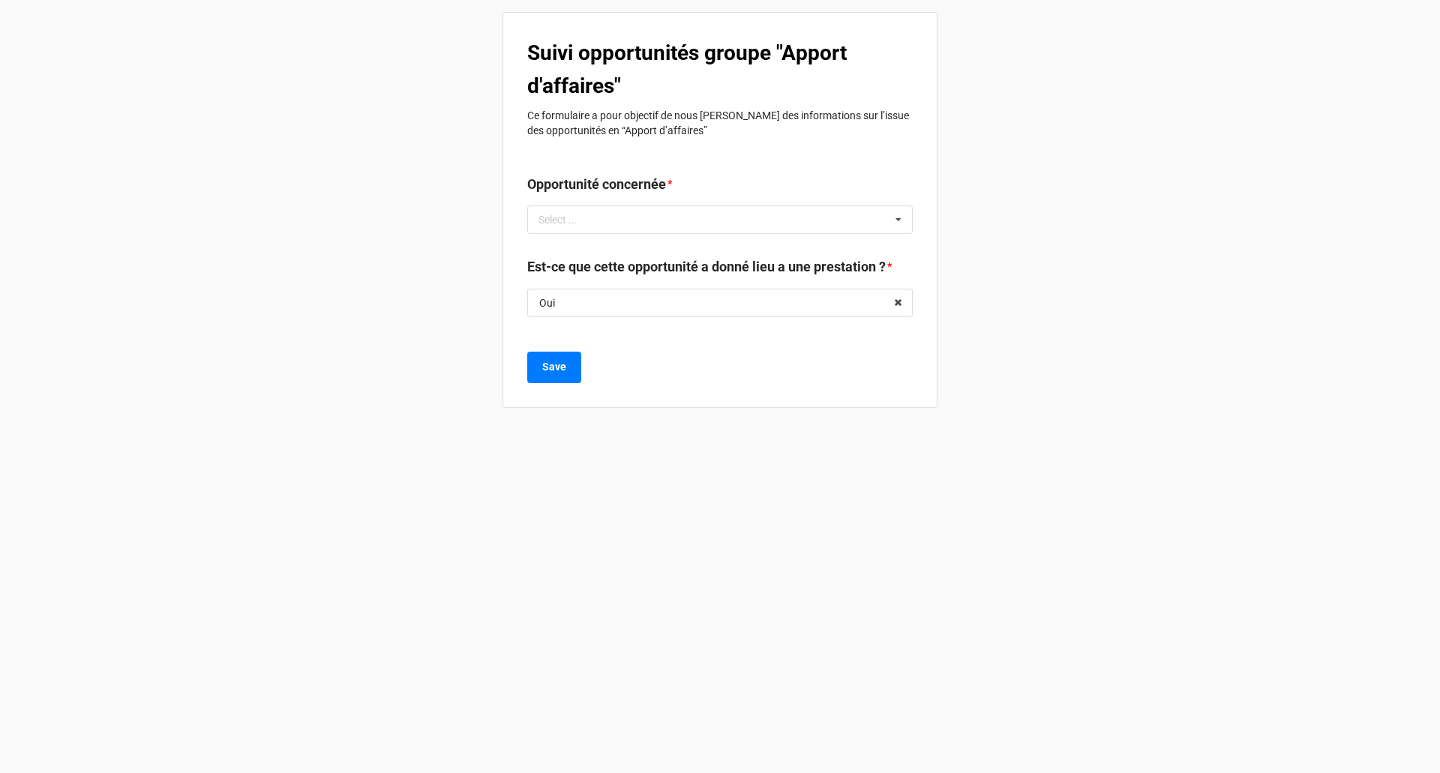
click at [789, 152] on div "Suivi opportunités groupe "Apport d'affaires" Ce formulaire a pour objectif de …" at bounding box center [720, 210] width 435 height 396
click at [655, 224] on div "Select ... 17803 19464 19473 19499 19686 19847 19871 20129 20308 20316 20317 20…" at bounding box center [720, 220] width 386 height 29
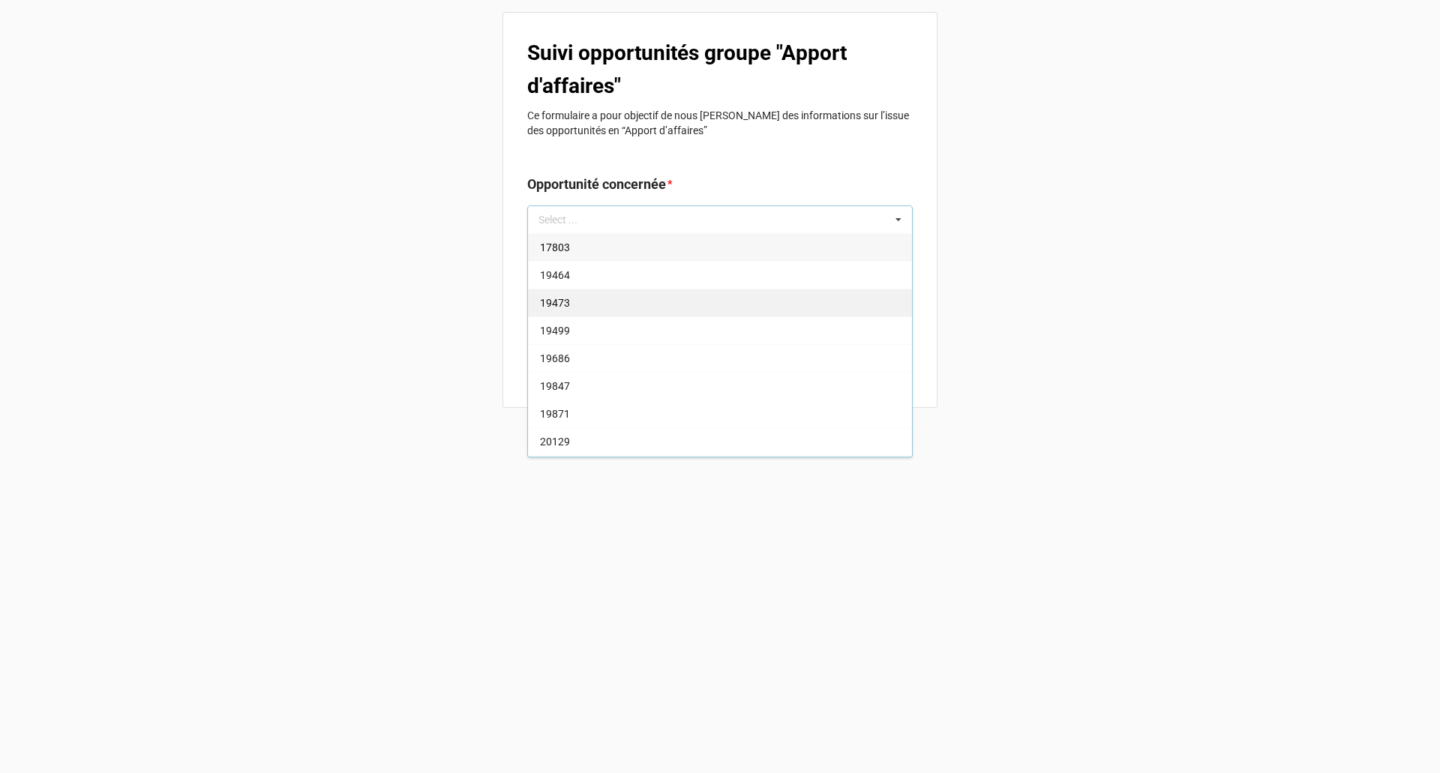
click at [557, 290] on div "19473" at bounding box center [720, 303] width 384 height 28
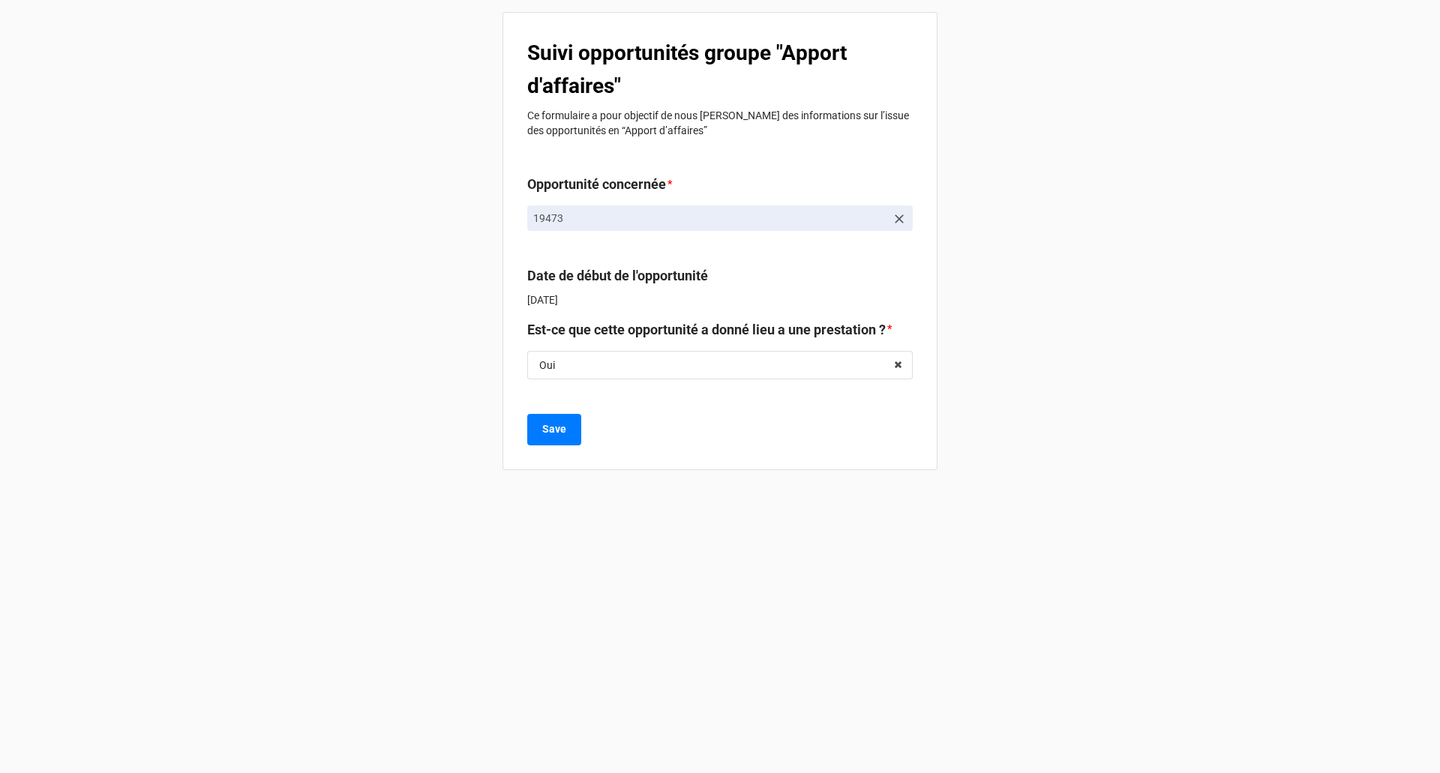
click at [797, 140] on div "Suivi opportunités groupe "Apport d'affaires" Ce formulaire a pour objectif de …" at bounding box center [720, 241] width 435 height 458
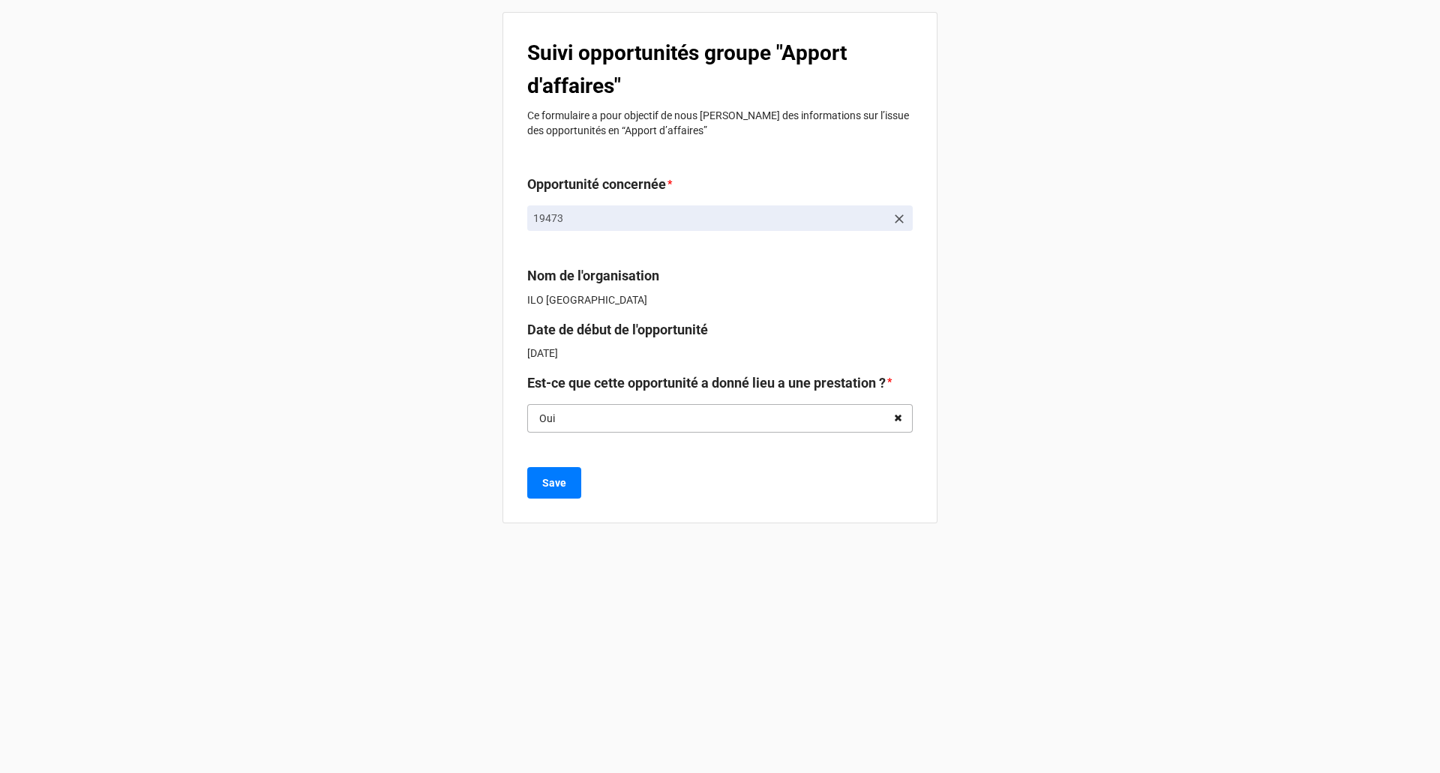
click at [893, 419] on icon at bounding box center [898, 419] width 23 height 28
click at [777, 429] on input "text" at bounding box center [721, 418] width 384 height 27
click at [644, 501] on div "Non, c'est perdu" at bounding box center [720, 502] width 384 height 28
click at [598, 330] on b "Date de début de l'opportunité" at bounding box center [617, 330] width 181 height 16
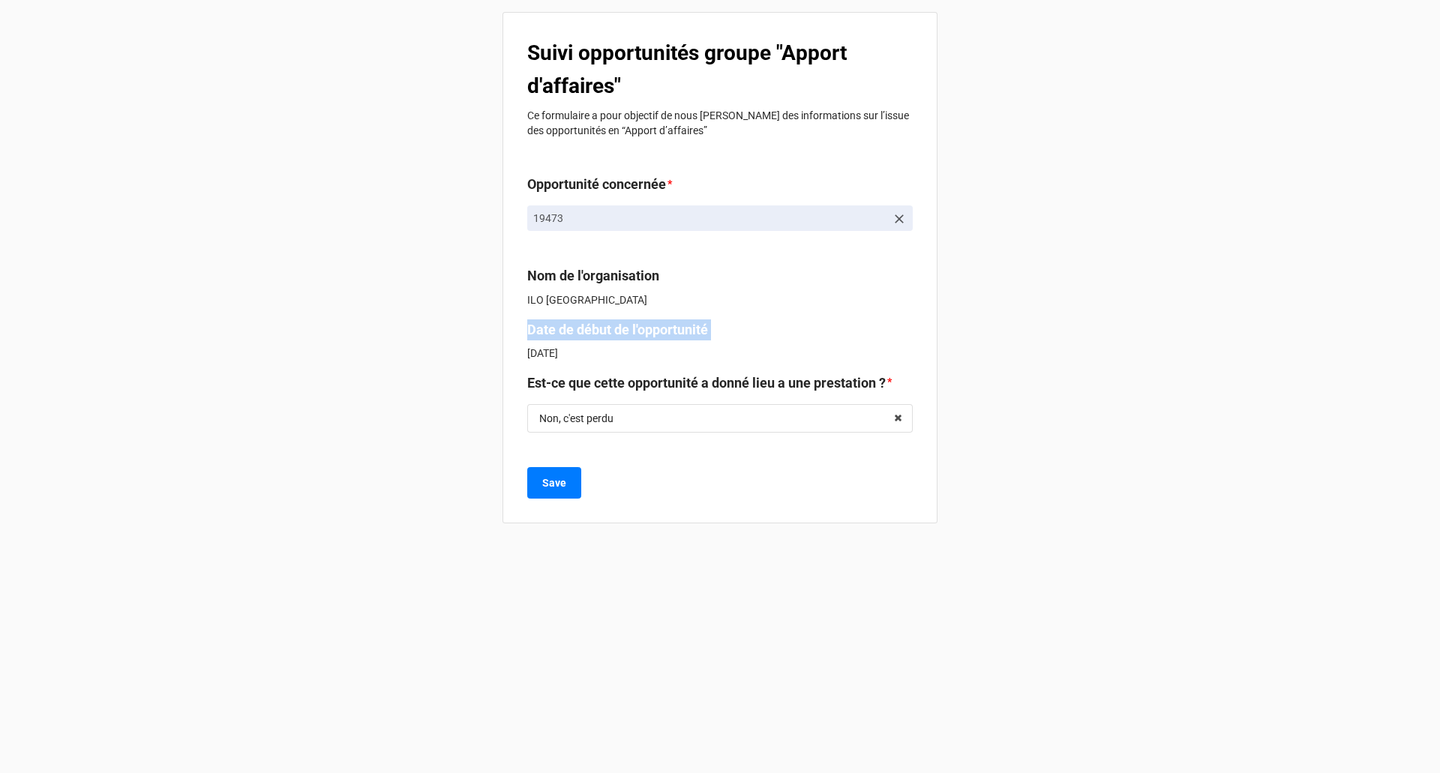
click at [598, 330] on b "Date de début de l'opportunité" at bounding box center [617, 330] width 181 height 16
click at [671, 422] on input "text" at bounding box center [721, 418] width 384 height 27
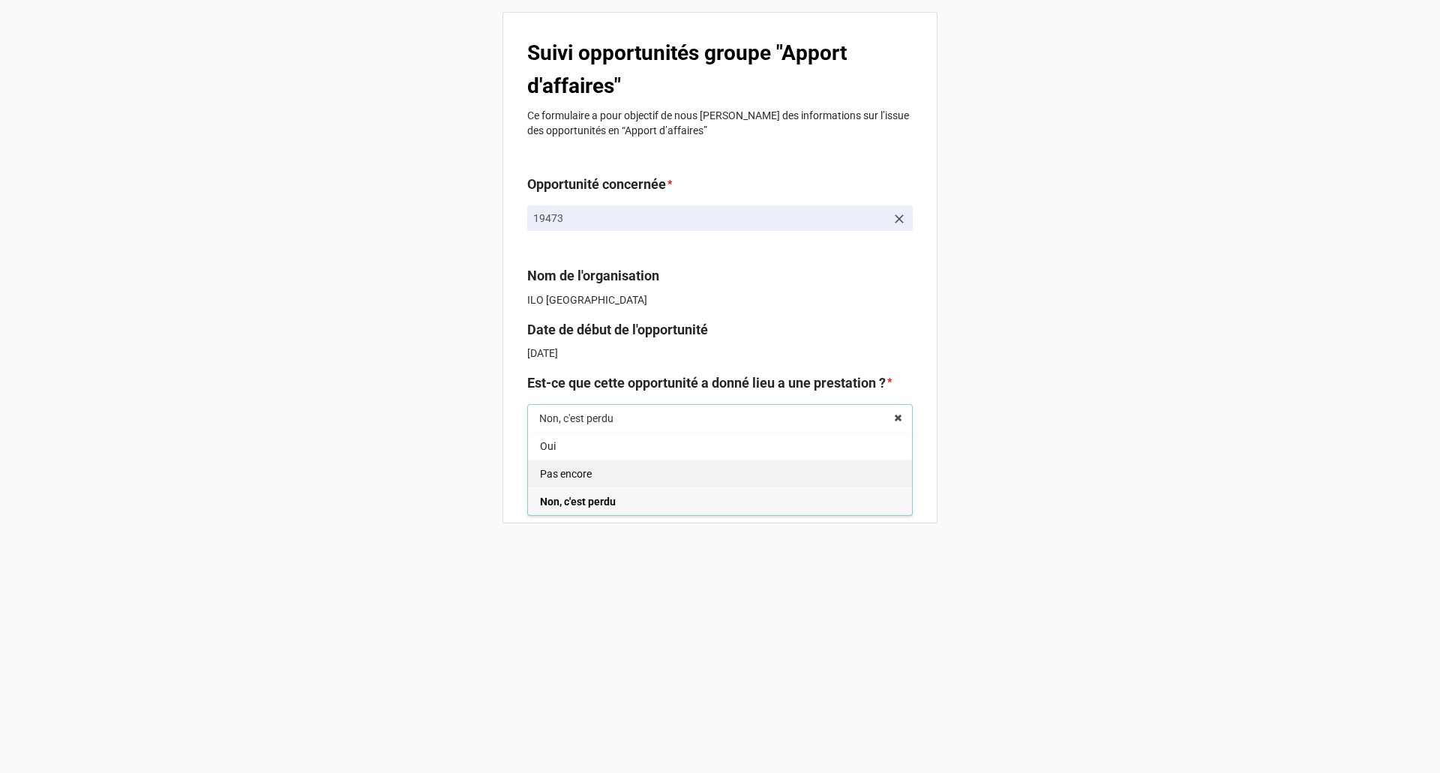
click at [575, 476] on span "Pas encore" at bounding box center [566, 474] width 52 height 12
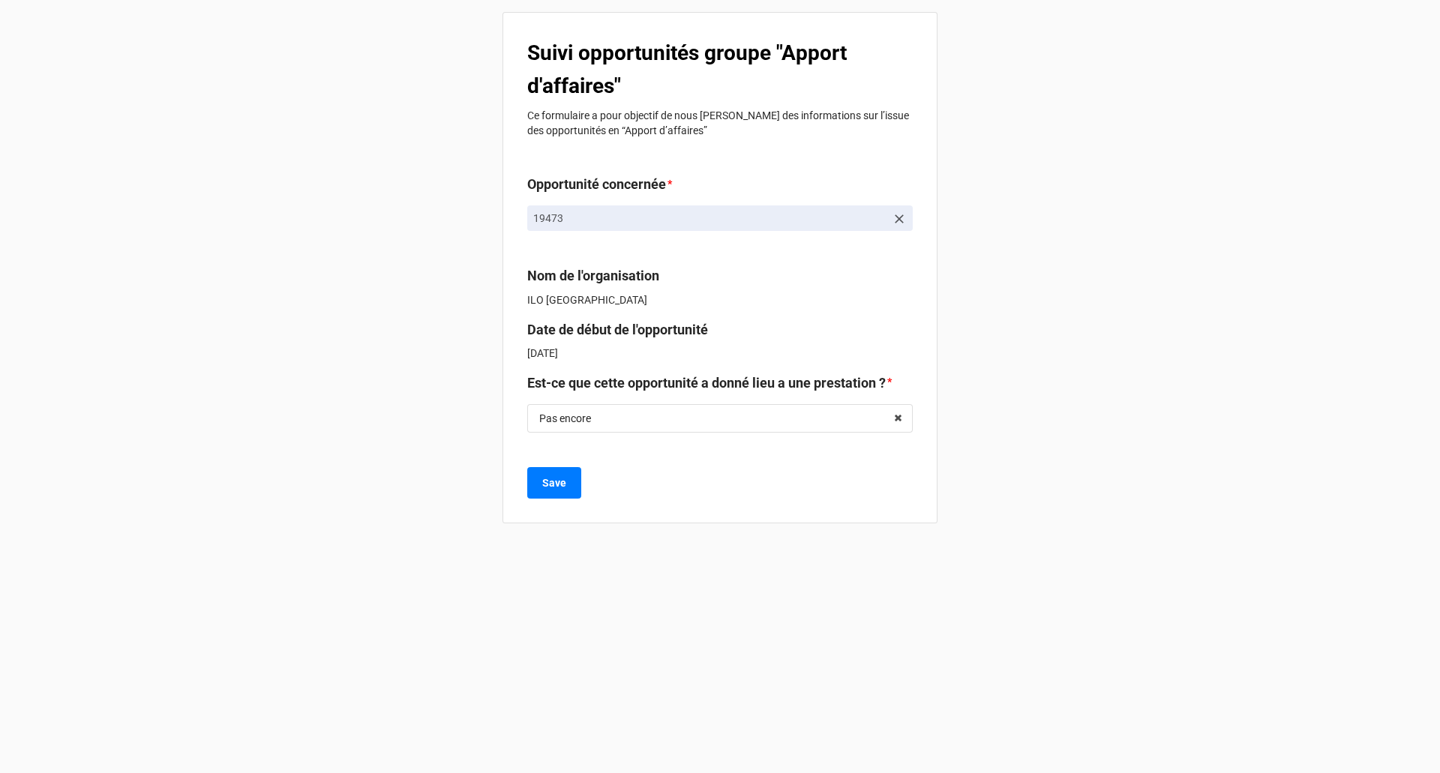
click at [729, 480] on div "Save" at bounding box center [720, 483] width 386 height 32
click at [566, 487] on button "Save" at bounding box center [554, 483] width 54 height 32
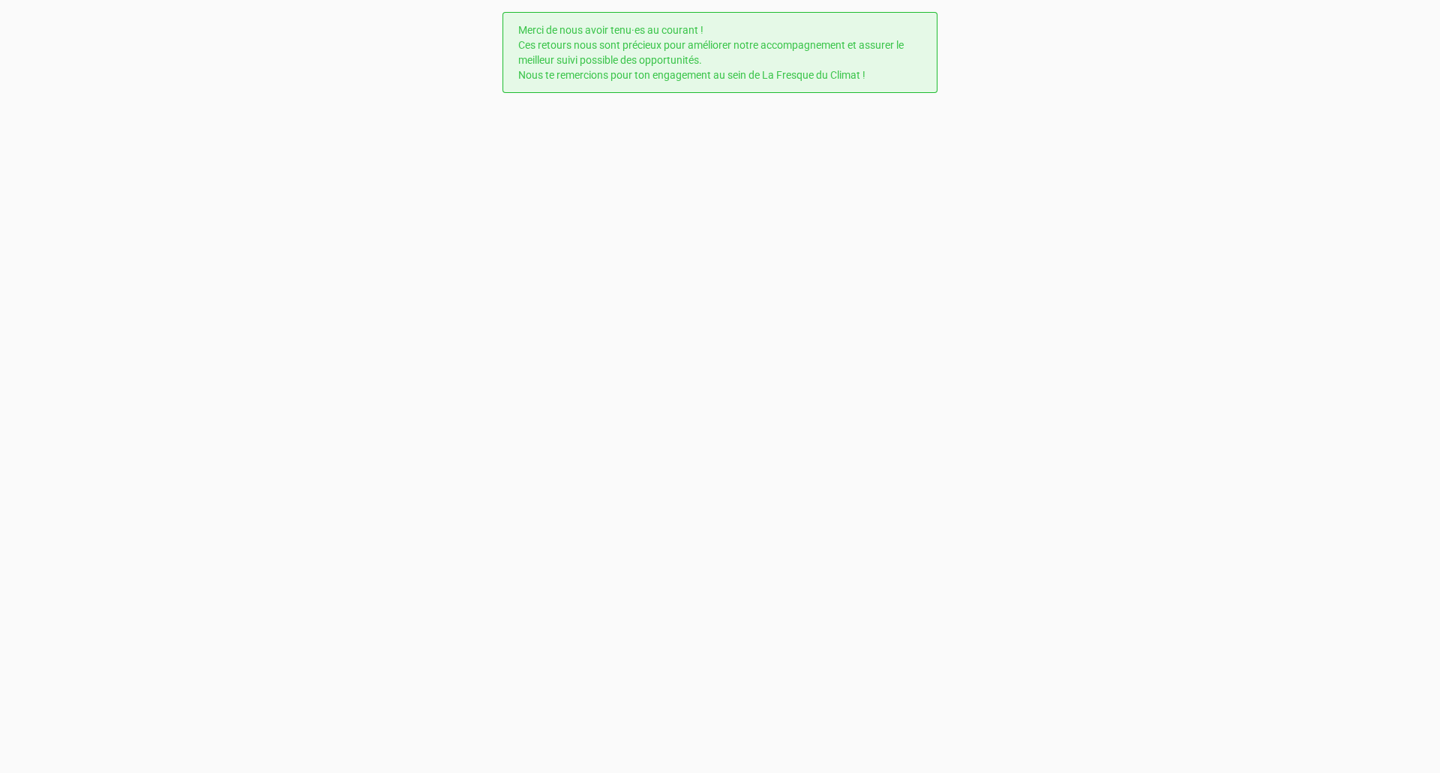
click at [639, 38] on p "Merci de nous avoir tenu·es au courant ! Ces retours nous sont précieux pour am…" at bounding box center [720, 53] width 404 height 60
copy p "Merci de nous avoir tenu·es au courant ! Ces retours nous sont précieux pour am…"
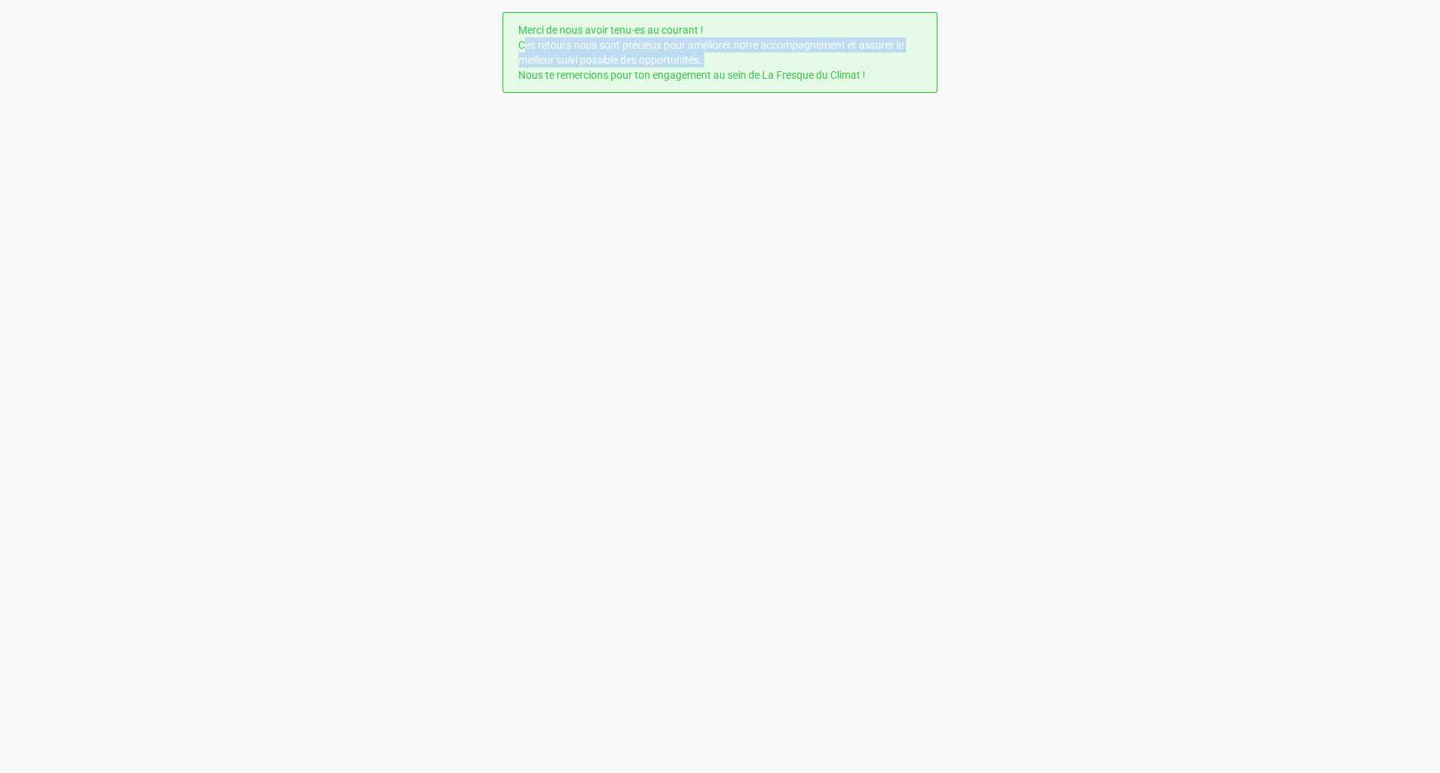
drag, startPoint x: 872, startPoint y: 78, endPoint x: 513, endPoint y: 31, distance: 361.6
click at [513, 31] on div "Merci de nous avoir tenu·es au courant ! Ces retours nous sont précieux pour am…" at bounding box center [720, 52] width 435 height 81
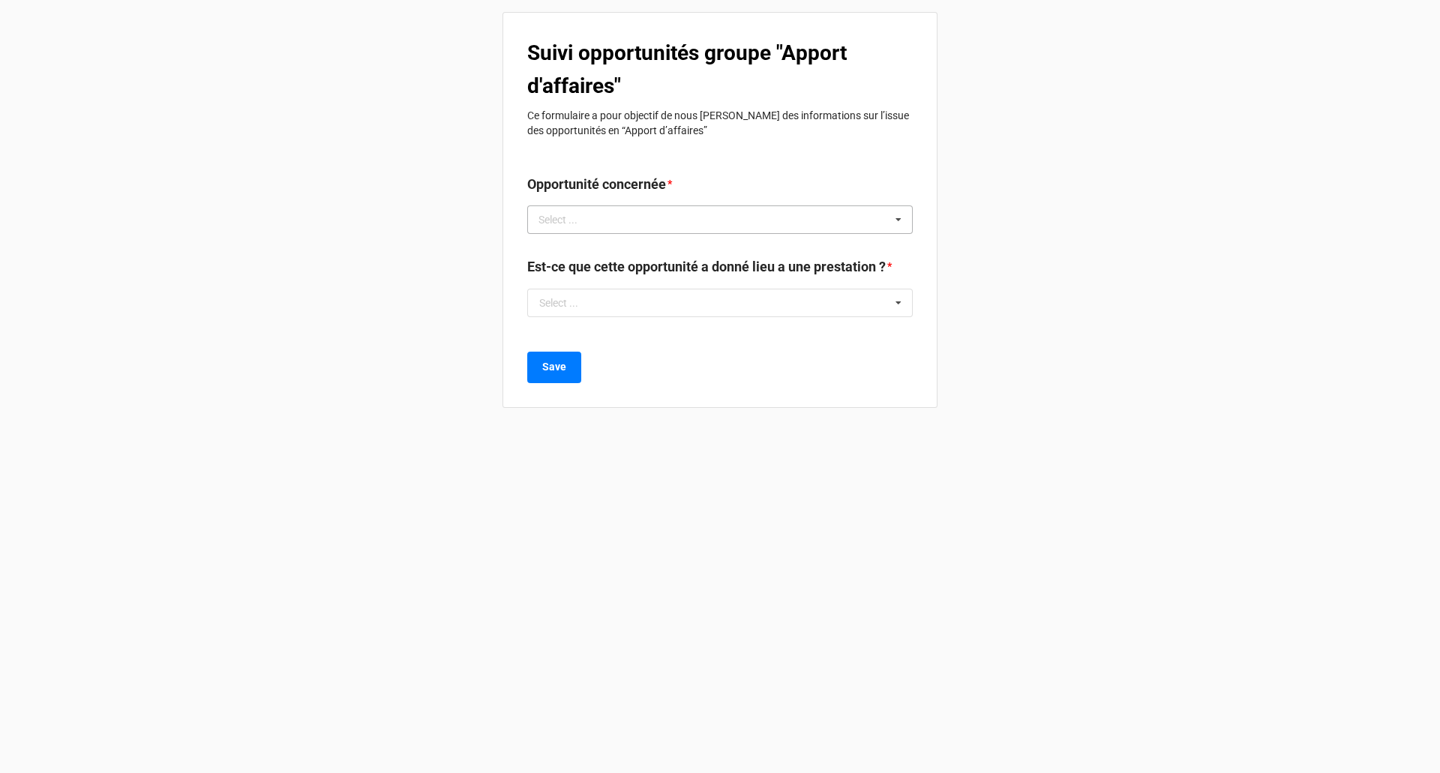
click at [882, 218] on div "Select ... No results found." at bounding box center [720, 220] width 386 height 29
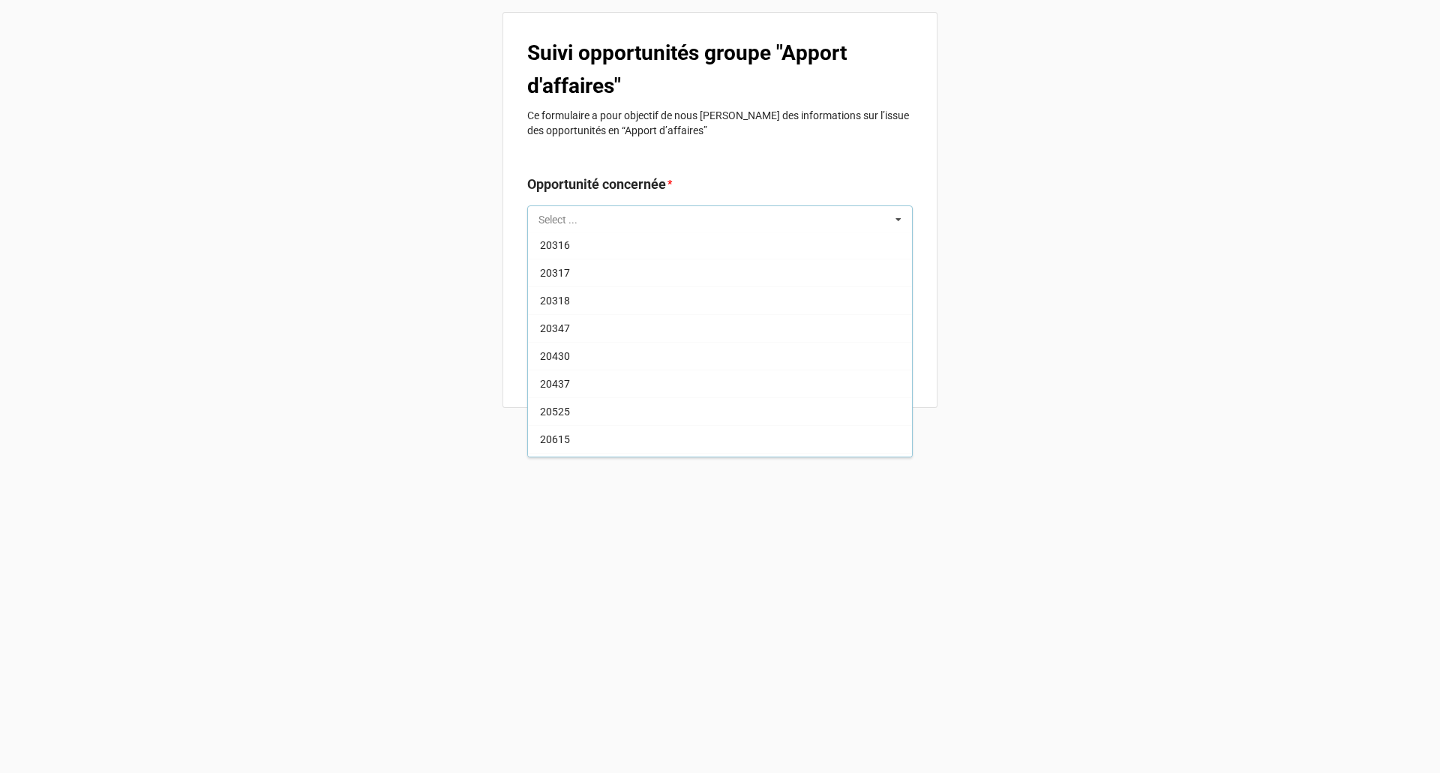
scroll to position [254, 0]
click at [571, 334] on div "20347" at bounding box center [720, 327] width 384 height 28
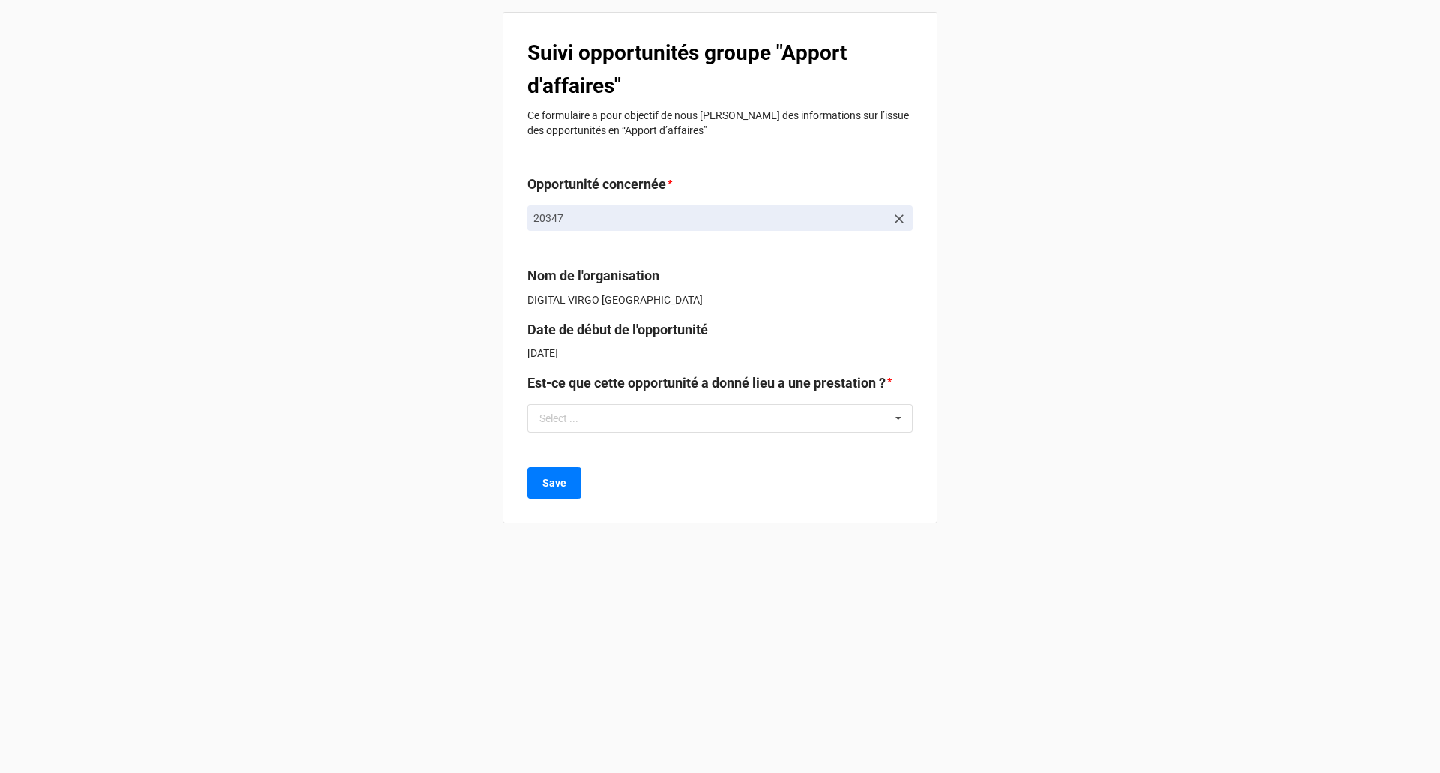
click at [569, 434] on div "Est-ce que cette opportunité a donné lieu a une prestation ? * Select ... Oui P…" at bounding box center [720, 408] width 386 height 71
click at [567, 431] on input "text" at bounding box center [721, 418] width 384 height 27
click at [818, 383] on label "Est-ce que cette opportunité a donné lieu a une prestation ?" at bounding box center [706, 383] width 359 height 21
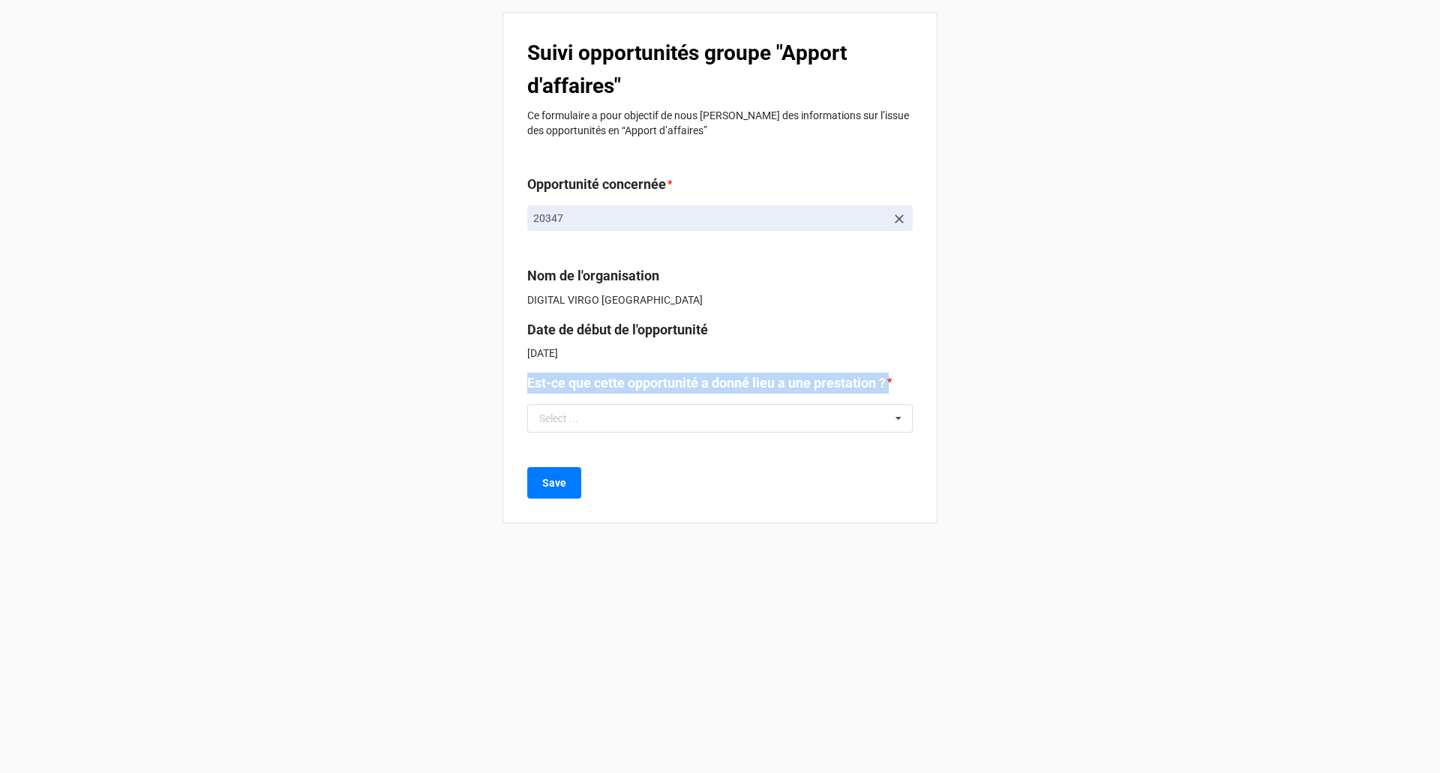
click at [818, 383] on label "Est-ce que cette opportunité a donné lieu a une prestation ?" at bounding box center [706, 383] width 359 height 21
copy label "Est-ce que cette opportunité a donné lieu a une prestation ?"
click at [688, 380] on label "Est-ce que cette opportunité a donné lieu a une prestation ?" at bounding box center [706, 383] width 359 height 21
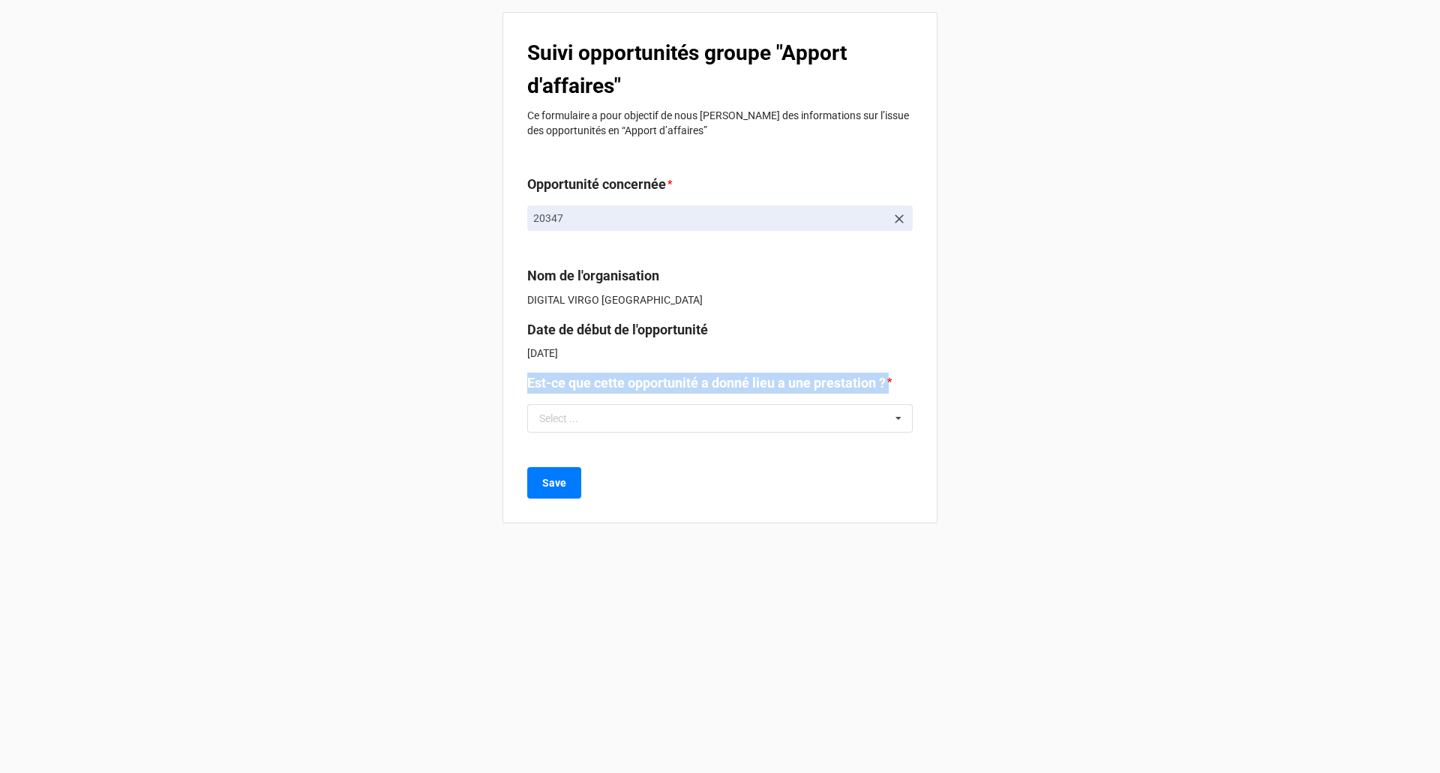
click at [688, 380] on label "Est-ce que cette opportunité a donné lieu a une prestation ?" at bounding box center [706, 383] width 359 height 21
copy label "Est-ce que cette opportunité a donné lieu a une prestation ?"
click at [779, 341] on div "Date de début de l'opportunité" at bounding box center [720, 333] width 386 height 26
click at [794, 388] on label "Est-ce que cette opportunité a donné lieu a une prestation ?" at bounding box center [706, 383] width 359 height 21
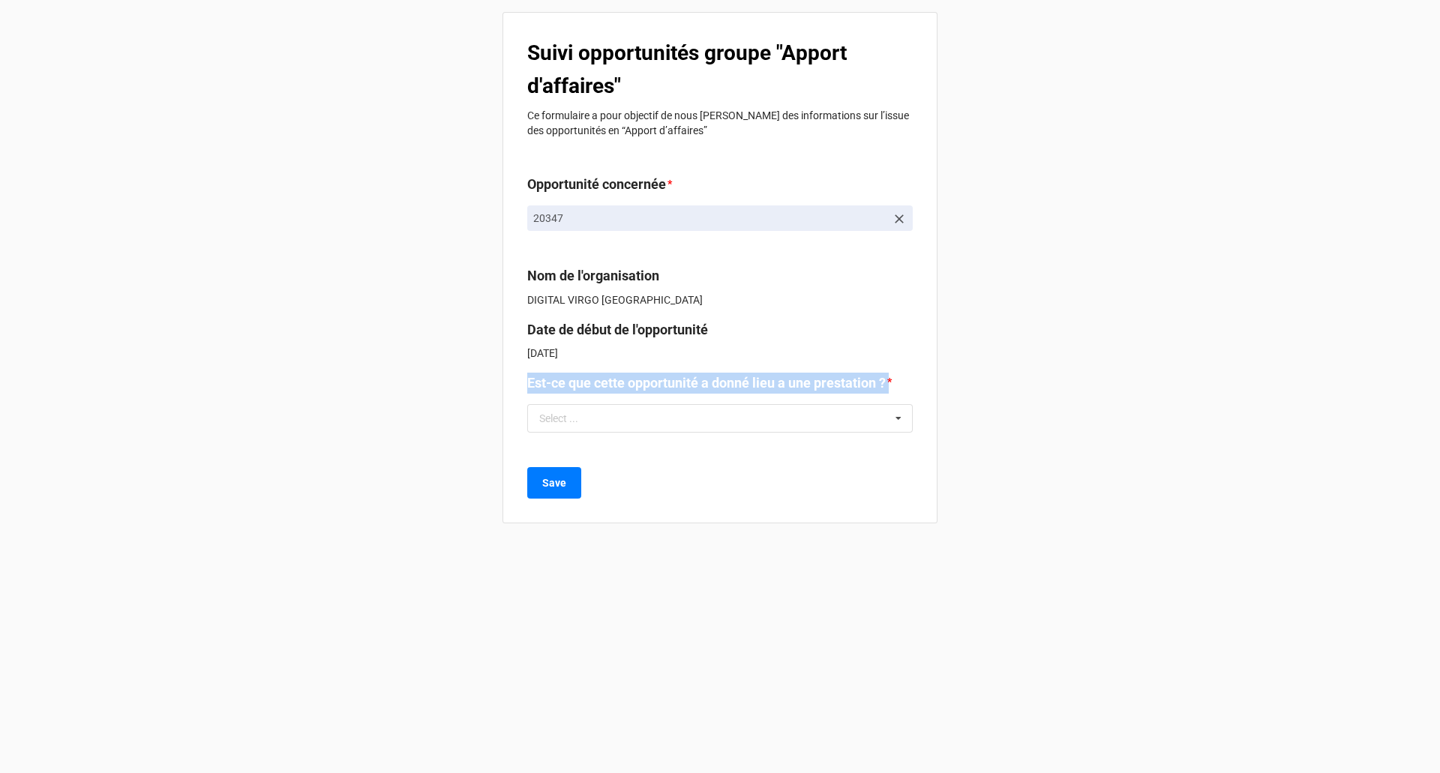
click at [794, 388] on label "Est-ce que cette opportunité a donné lieu a une prestation ?" at bounding box center [706, 383] width 359 height 21
copy label "Est-ce que cette opportunité a donné lieu a une prestation ?"
click at [1151, 363] on div "Suivi opportunités groupe "Apport d'affaires" Ce formulaire a pour objectif de …" at bounding box center [720, 386] width 1440 height 773
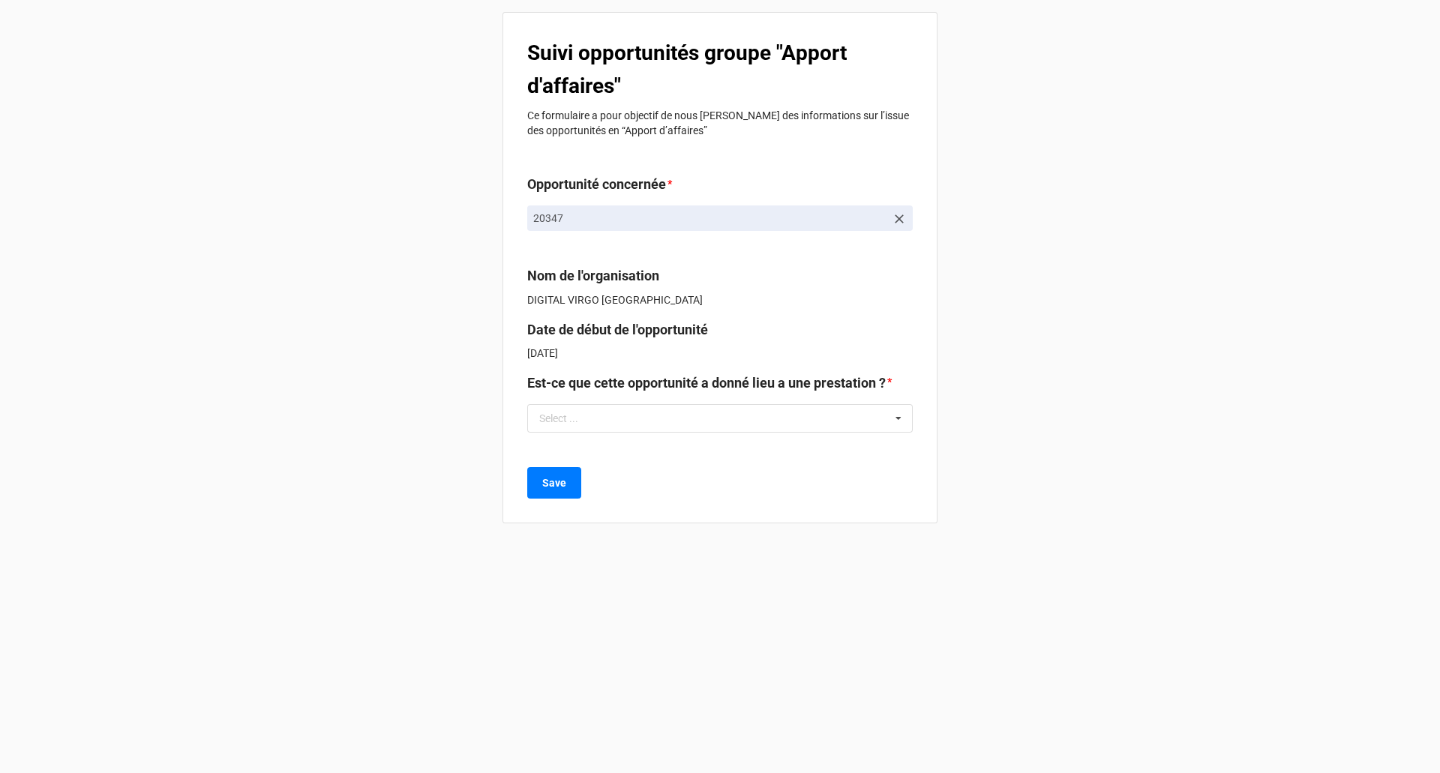
click at [679, 123] on p "Ce formulaire a pour objectif de nous [PERSON_NAME] des informations sur l’issu…" at bounding box center [720, 123] width 386 height 30
copy div "Ce formulaire a pour objectif de nous [PERSON_NAME] des informations sur l’issu…"
click at [570, 338] on b "Date de début de l'opportunité" at bounding box center [617, 330] width 181 height 16
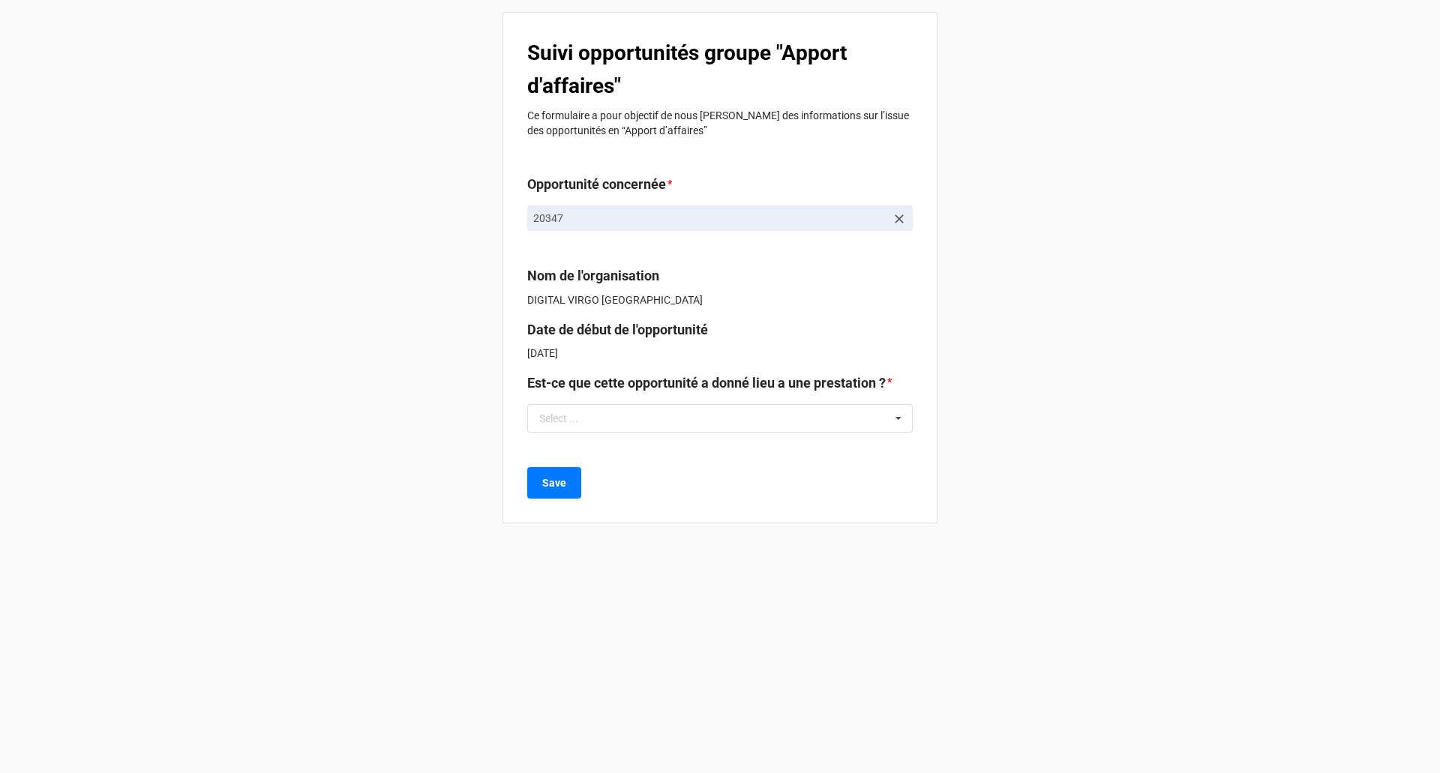
click at [621, 62] on b "Suivi opportunités groupe "Apport d'affaires"" at bounding box center [687, 70] width 320 height 58
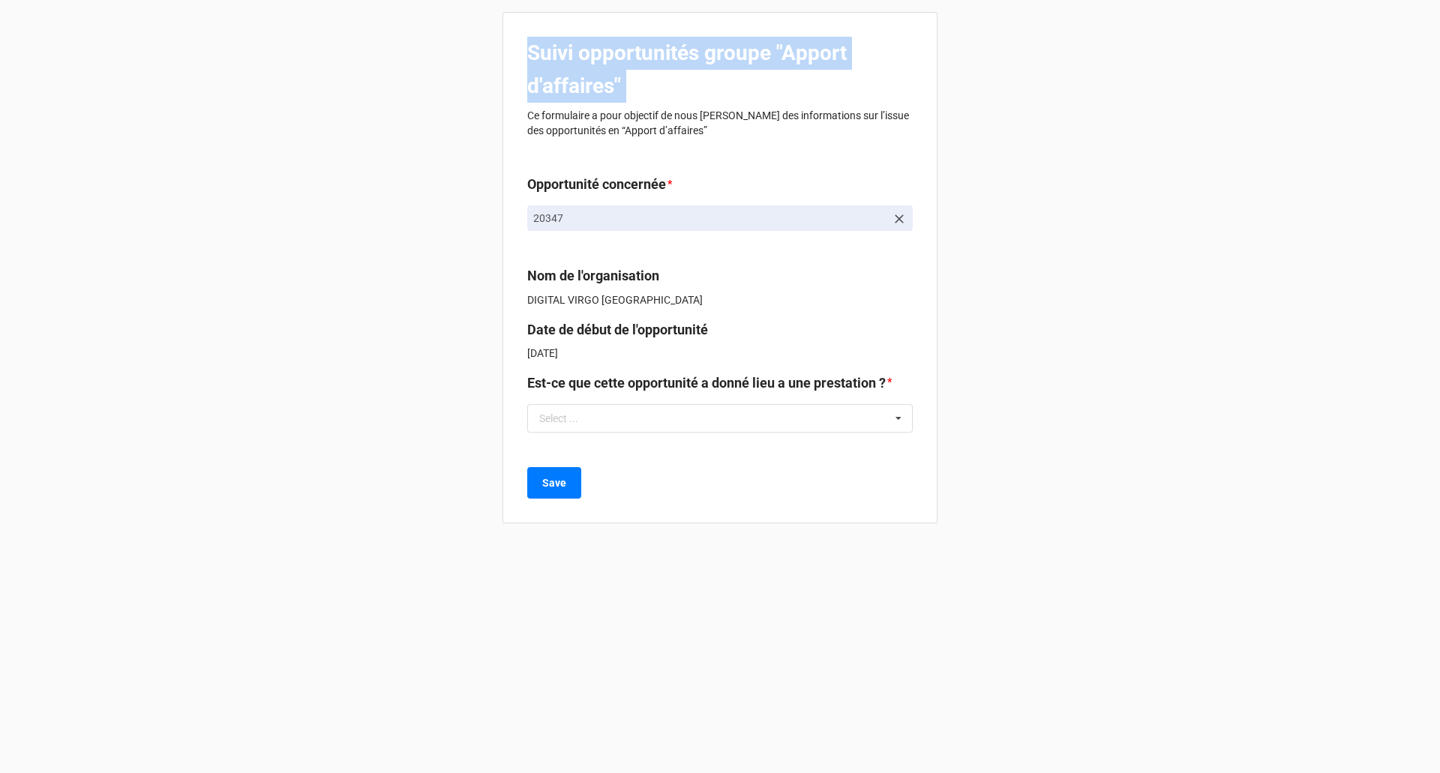
click at [621, 62] on b "Suivi opportunités groupe "Apport d'affaires"" at bounding box center [687, 70] width 320 height 58
copy b "Suivi opportunités groupe "Apport d'affaires""
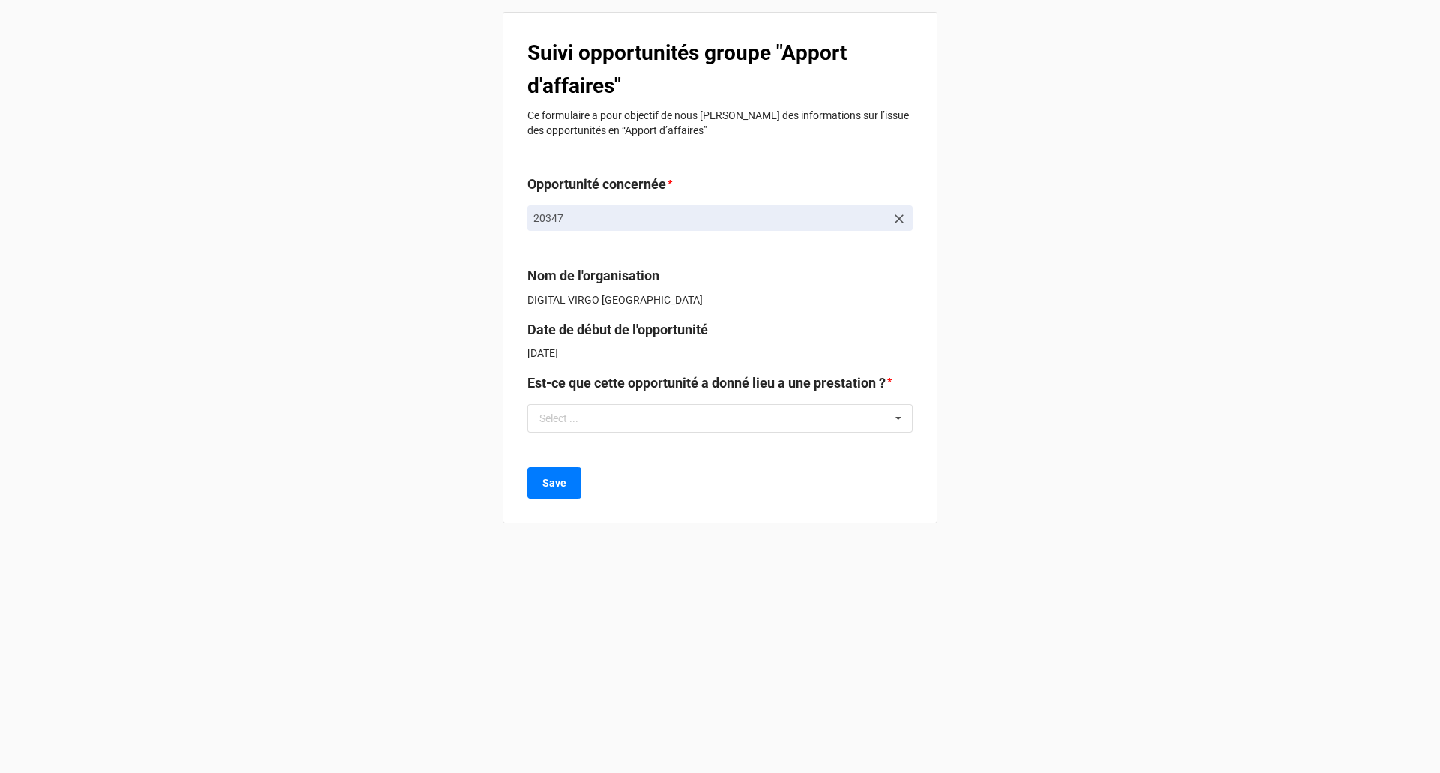
click at [641, 127] on p "Ce formulaire a pour objectif de nous [PERSON_NAME] des informations sur l’issu…" at bounding box center [720, 123] width 386 height 30
copy div "Ce formulaire a pour objectif de nous [PERSON_NAME] des informations sur l’issu…"
click at [656, 398] on b "Est-ce que cette opportunité a donné lieu a une prestation ? *" at bounding box center [720, 386] width 386 height 26
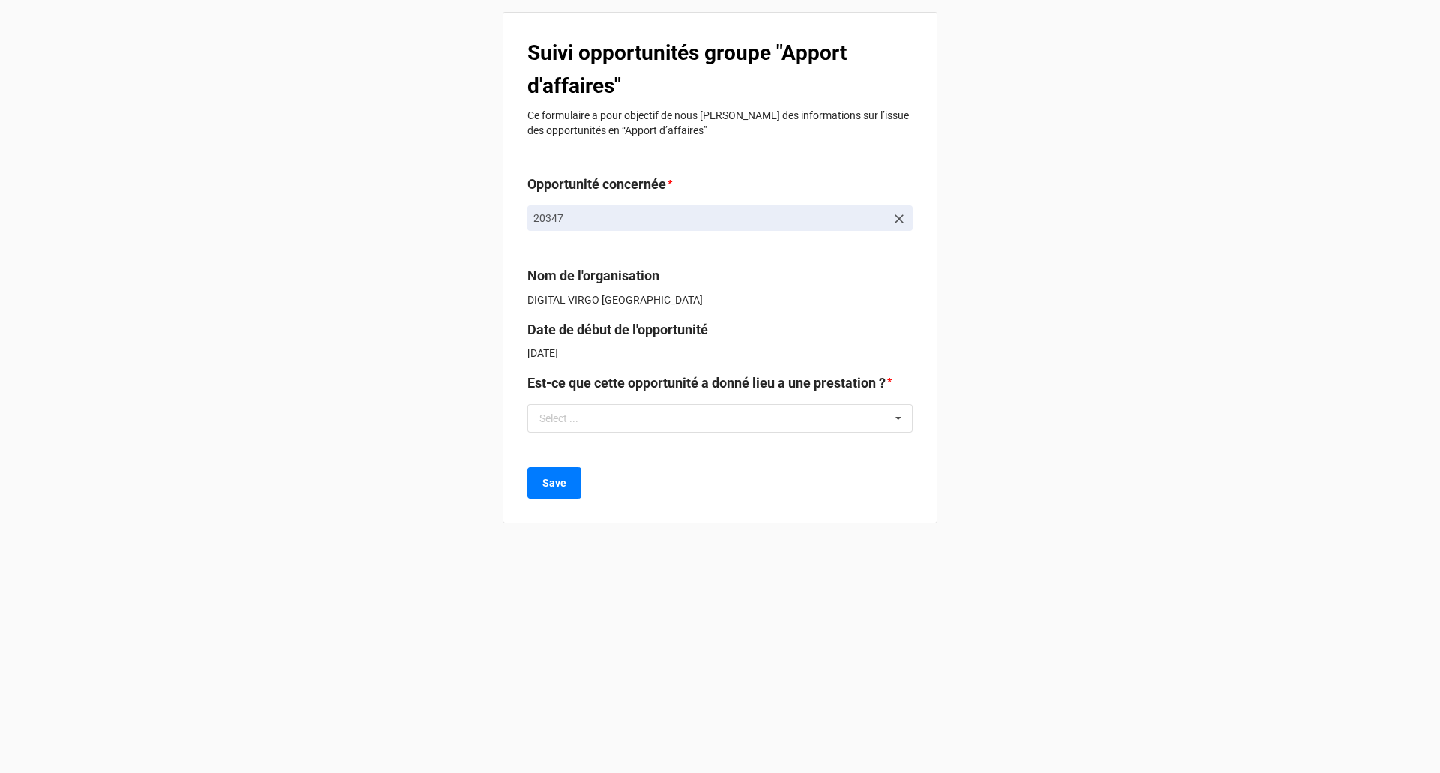
click at [998, 387] on div "Suivi opportunités groupe "Apport d'affaires" Ce formulaire a pour objectif de …" at bounding box center [720, 386] width 1440 height 773
click at [639, 49] on b "Suivi opportunités groupe "Apport d'affaires"" at bounding box center [687, 70] width 320 height 58
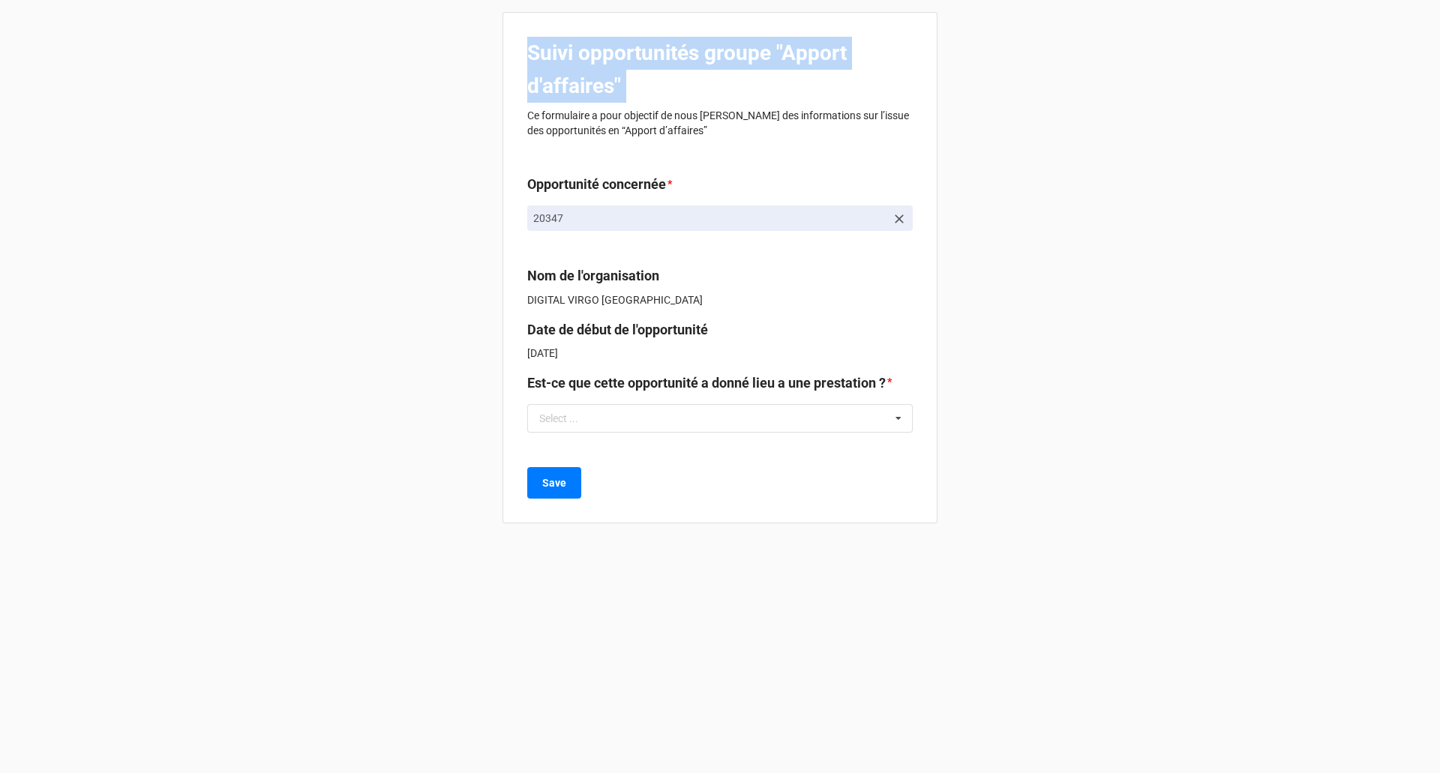
click at [639, 49] on b "Suivi opportunités groupe "Apport d'affaires"" at bounding box center [687, 70] width 320 height 58
copy b "Suivi opportunités groupe "Apport d'affaires""
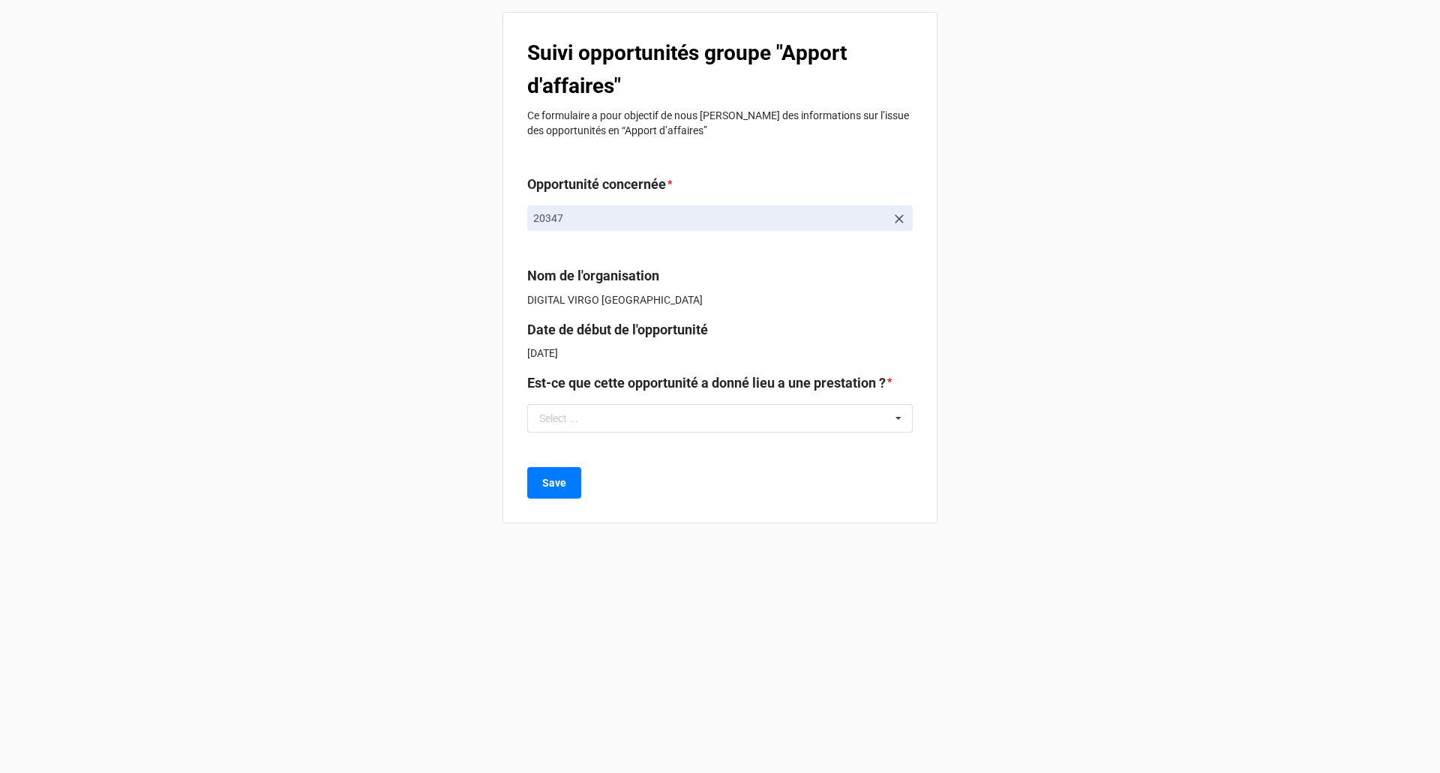
click at [658, 120] on p "Ce formulaire a pour objectif de nous [PERSON_NAME] des informations sur l’issu…" at bounding box center [720, 123] width 386 height 30
copy div "Ce formulaire a pour objectif de nous [PERSON_NAME] des informations sur l’issu…"
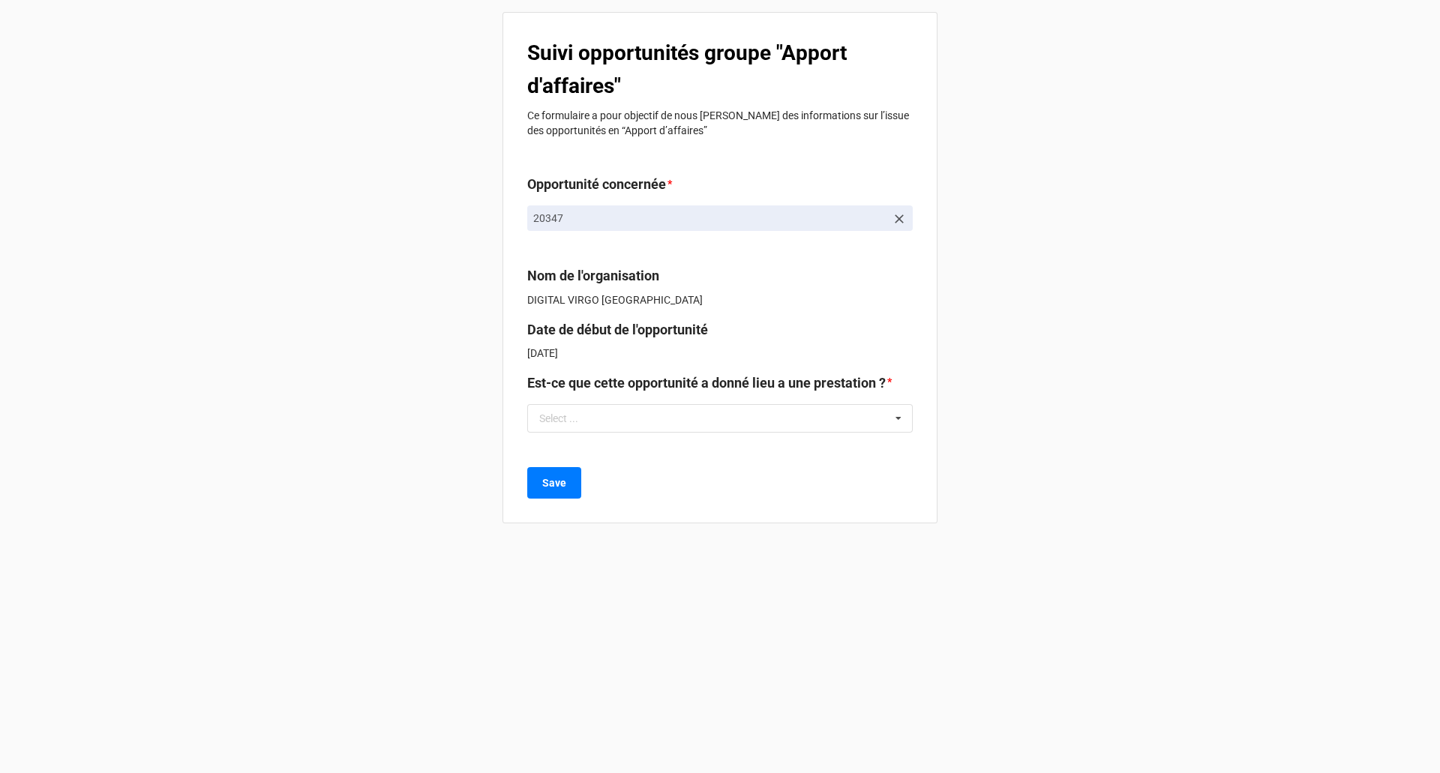
click at [901, 218] on icon at bounding box center [899, 219] width 9 height 9
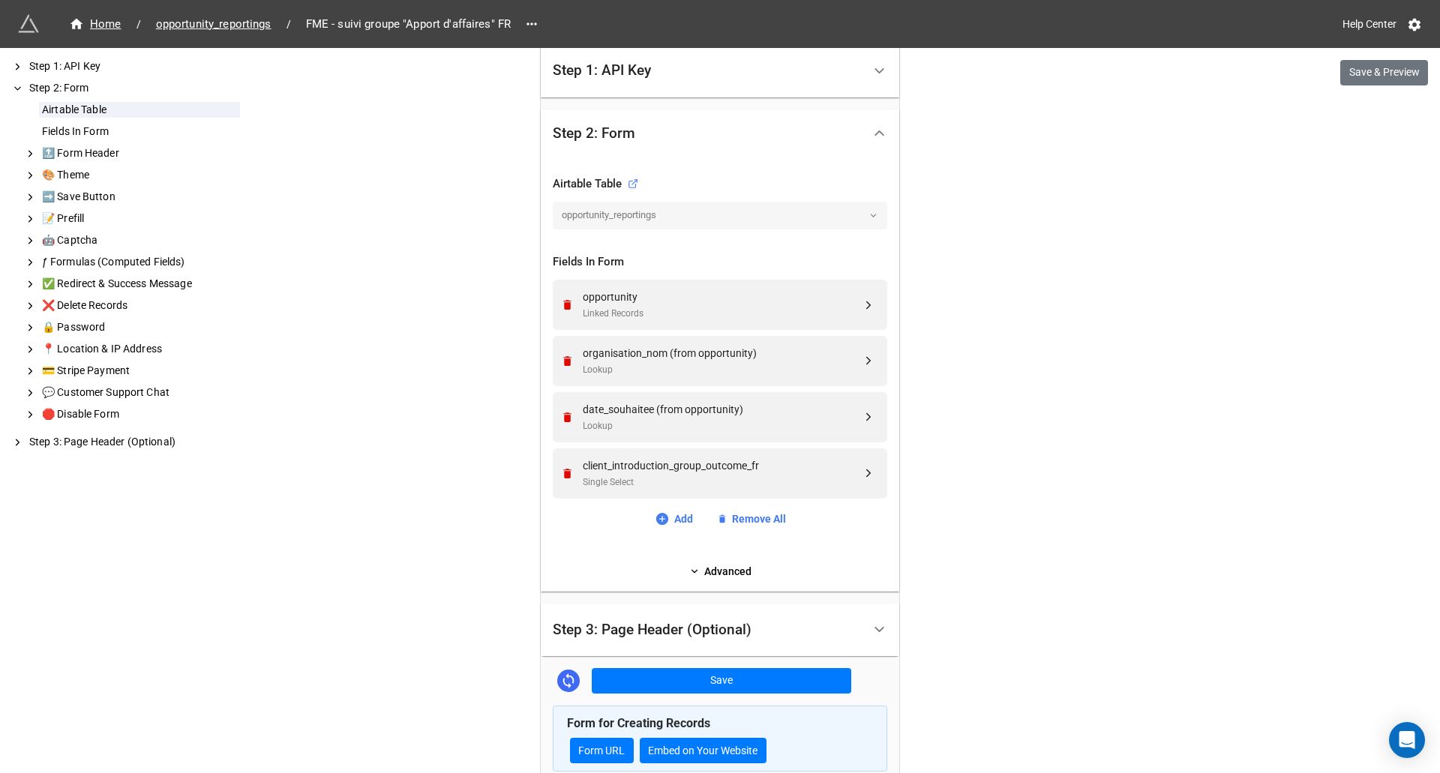
scroll to position [395, 0]
click at [750, 410] on div "date_souhaitee (from opportunity)" at bounding box center [722, 409] width 279 height 17
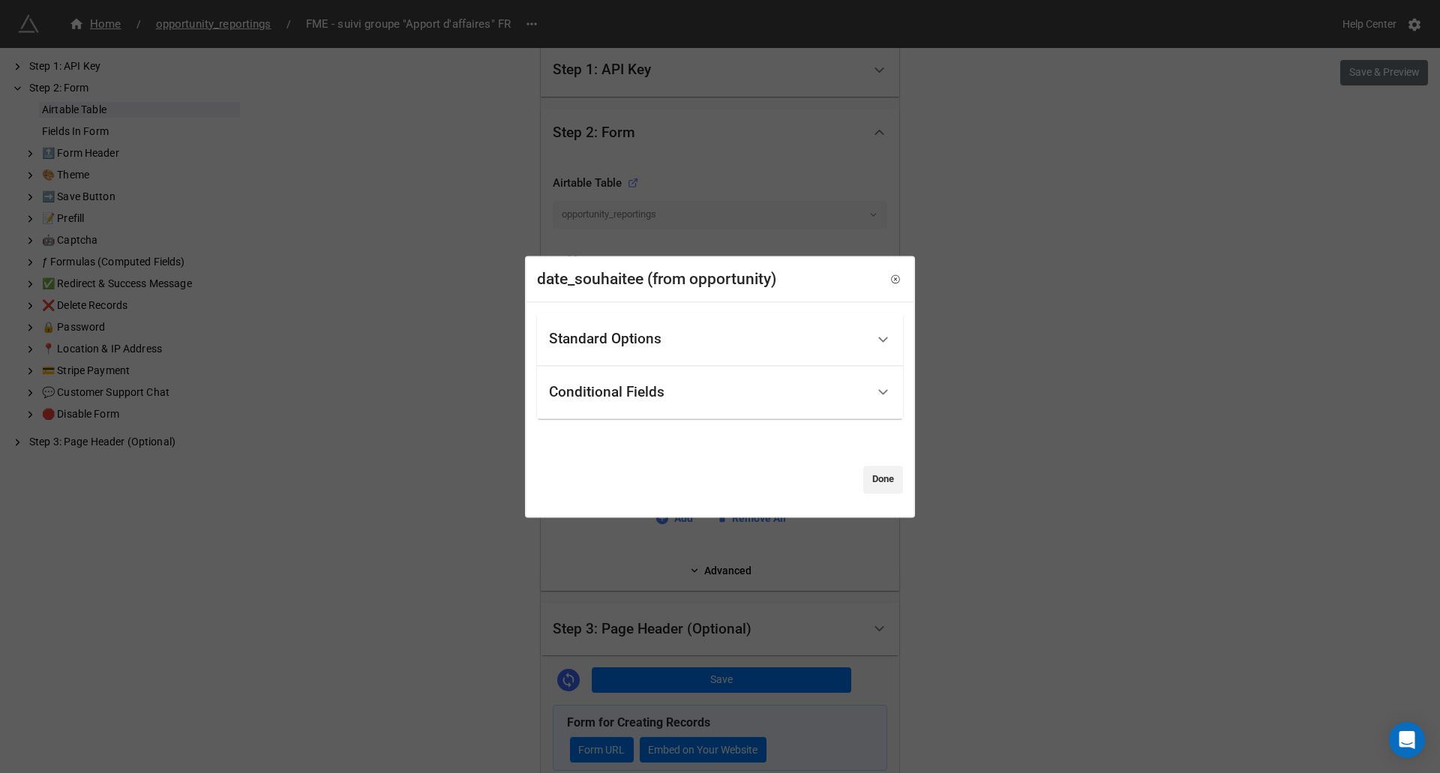
click at [689, 349] on div "Standard Options" at bounding box center [707, 339] width 317 height 35
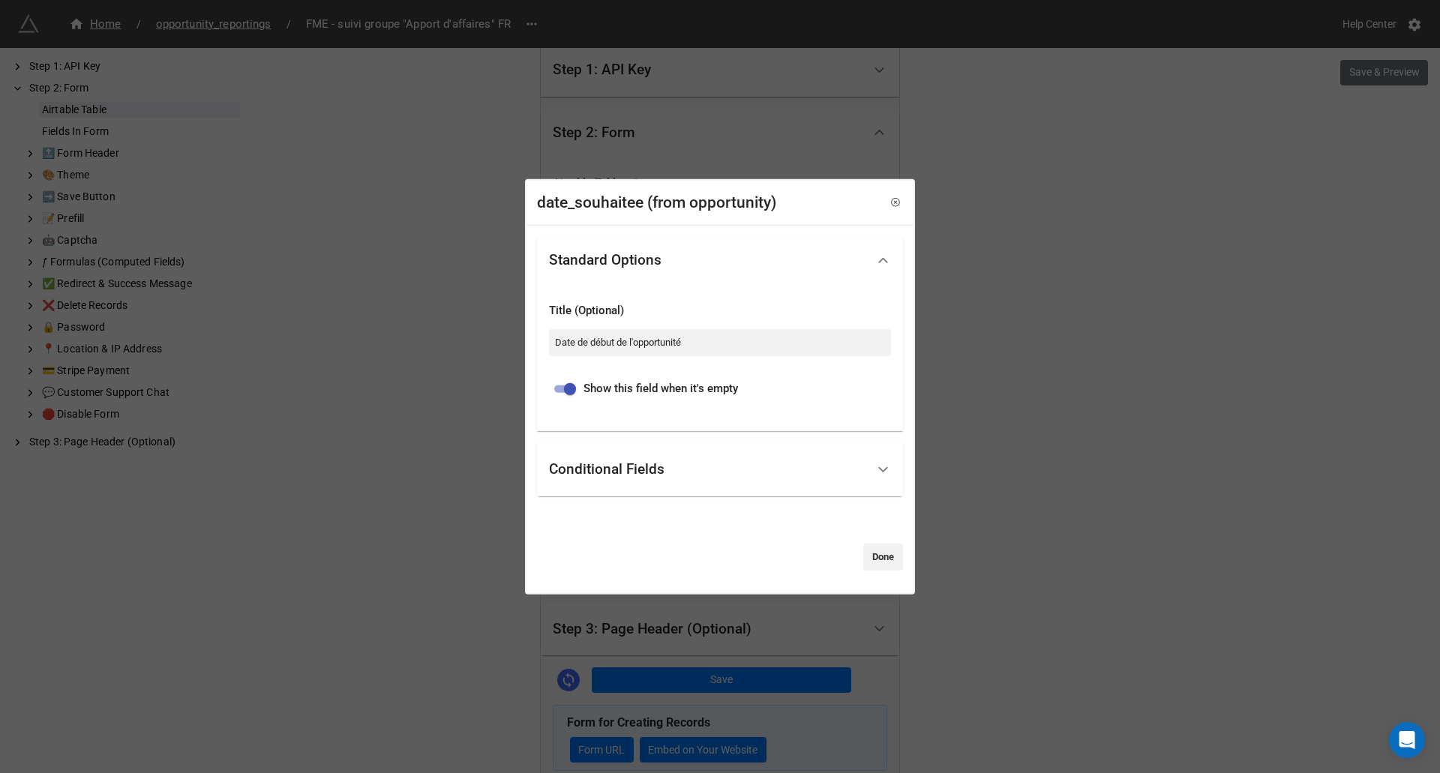
click at [707, 465] on div "Conditional Fields" at bounding box center [707, 469] width 317 height 35
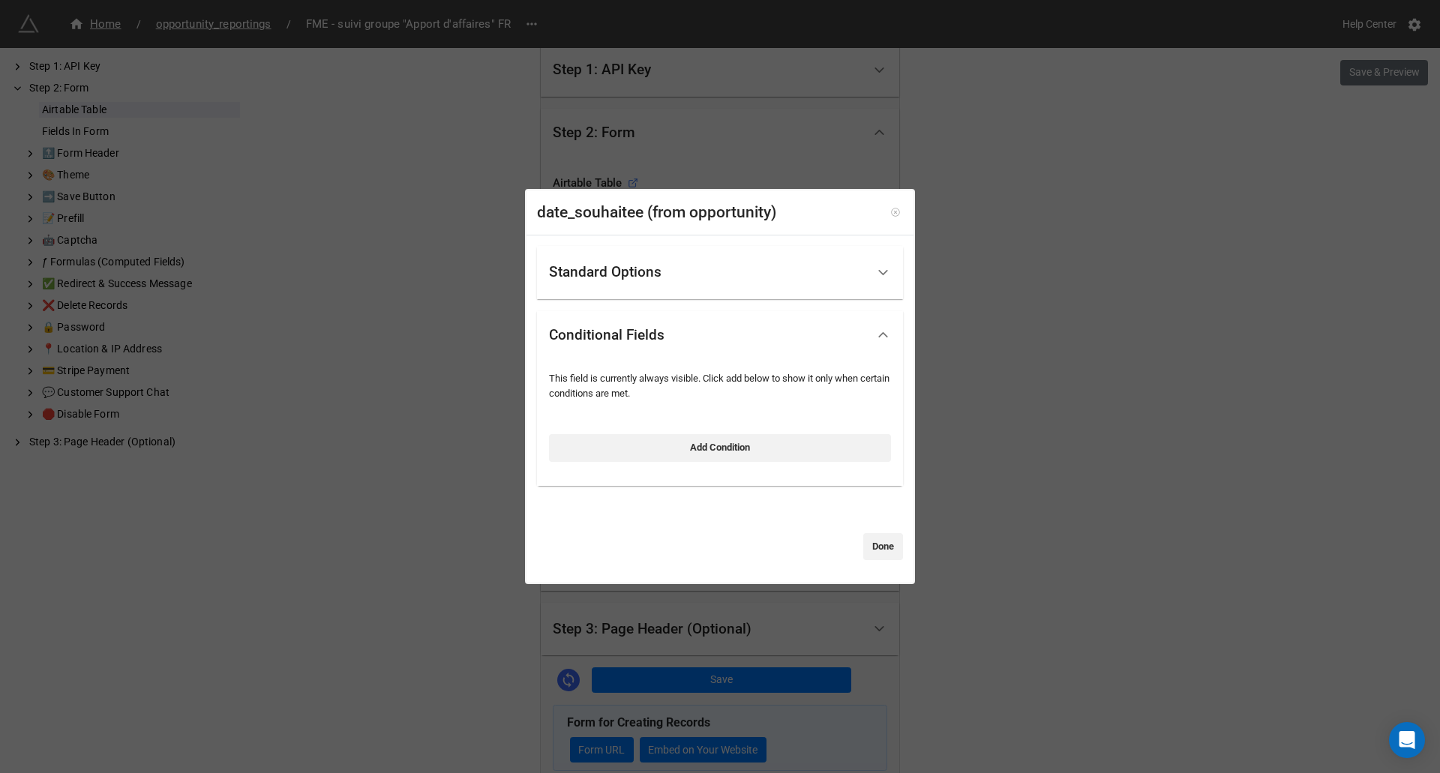
click at [890, 215] on icon at bounding box center [895, 212] width 11 height 11
